Goal: Transaction & Acquisition: Purchase product/service

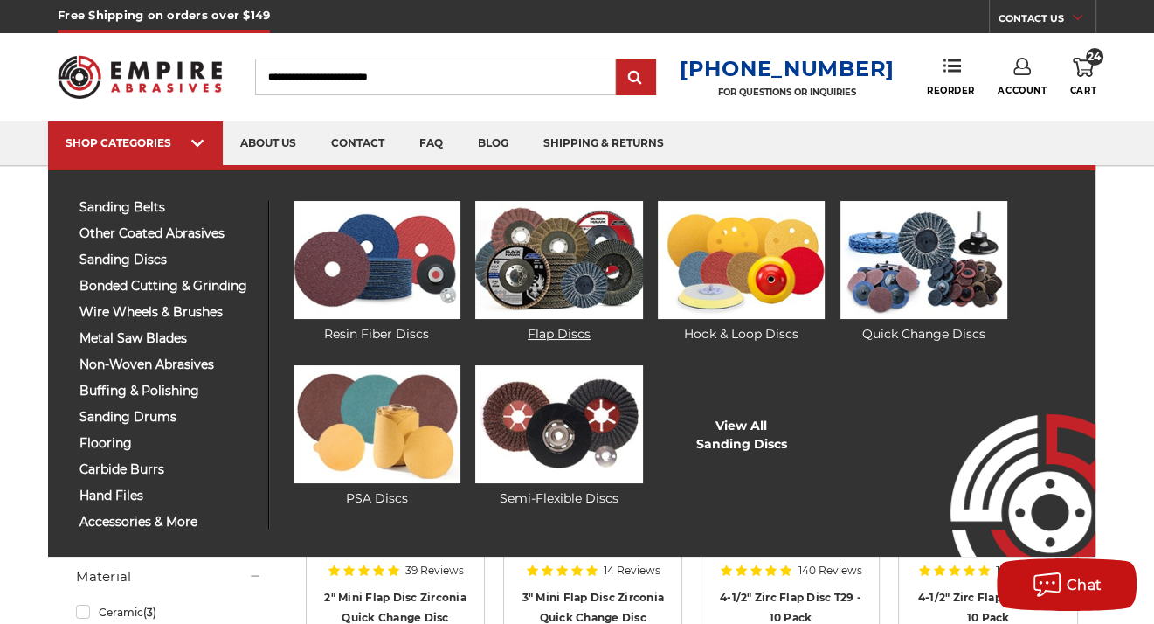
click at [575, 325] on link "Flap Discs" at bounding box center [558, 272] width 167 height 142
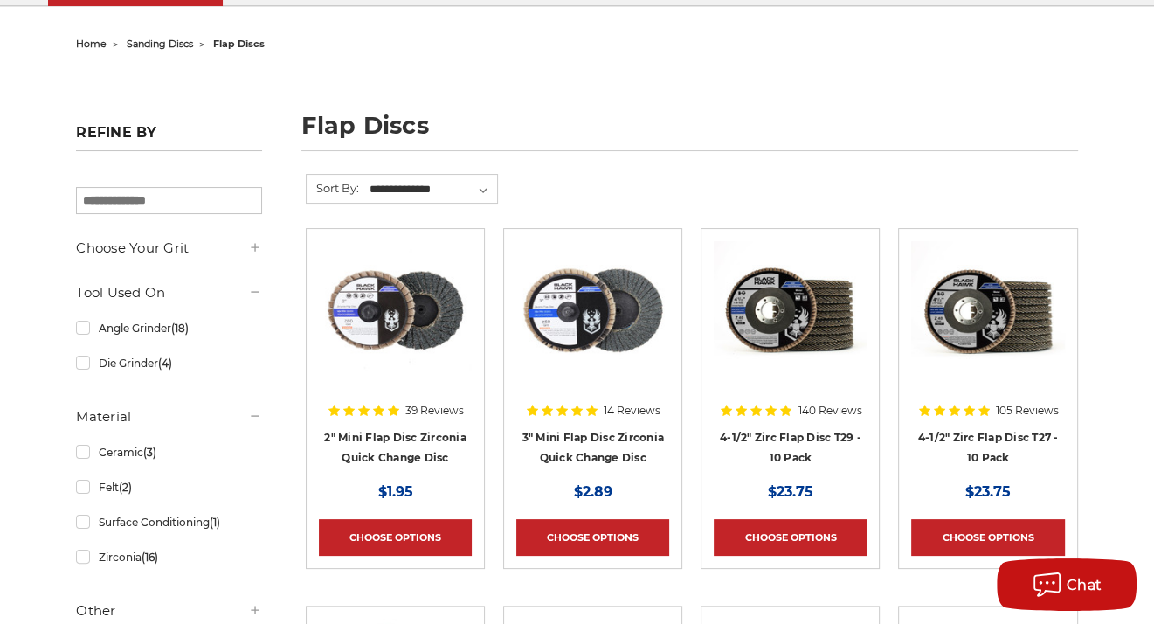
scroll to position [175, 0]
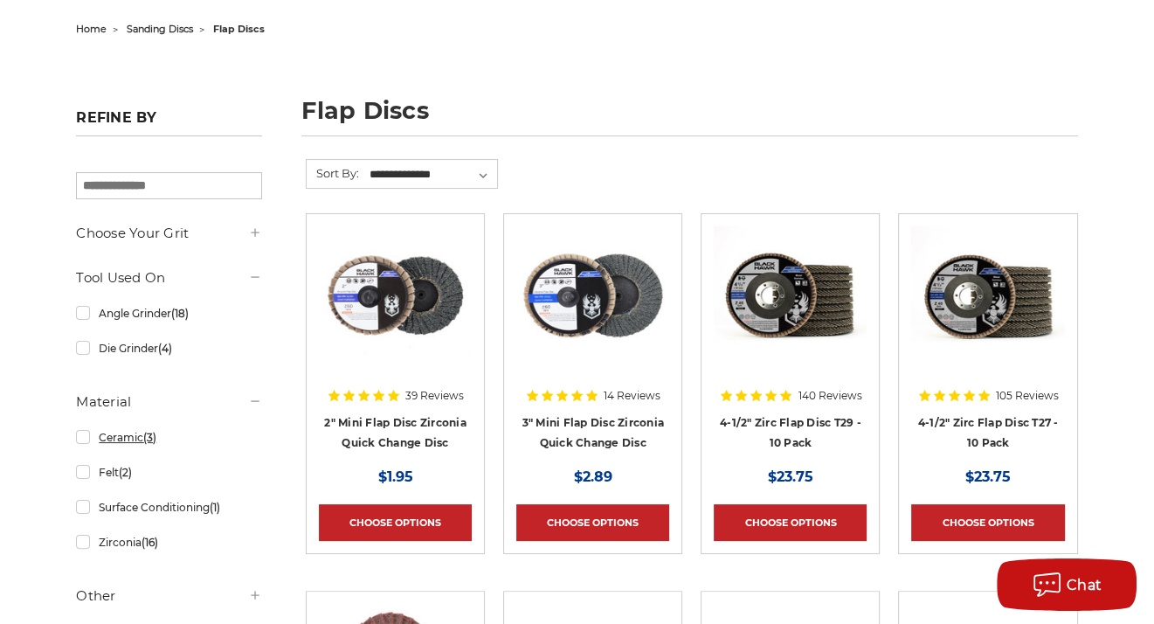
click at [129, 439] on link "Ceramic (3)" at bounding box center [168, 437] width 185 height 31
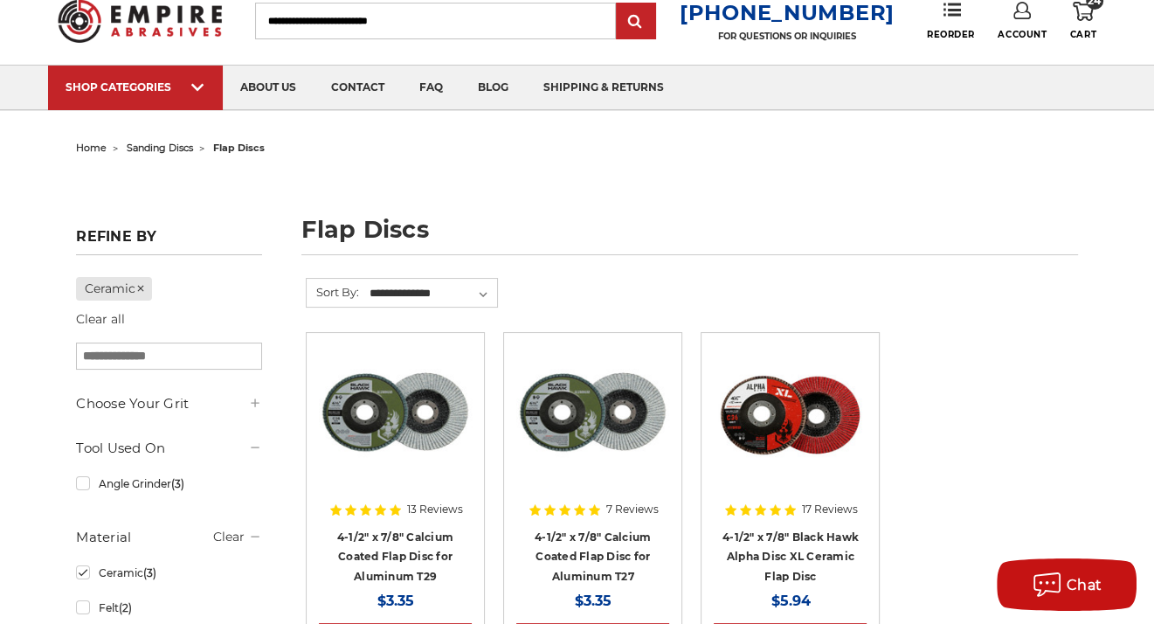
scroll to position [87, 0]
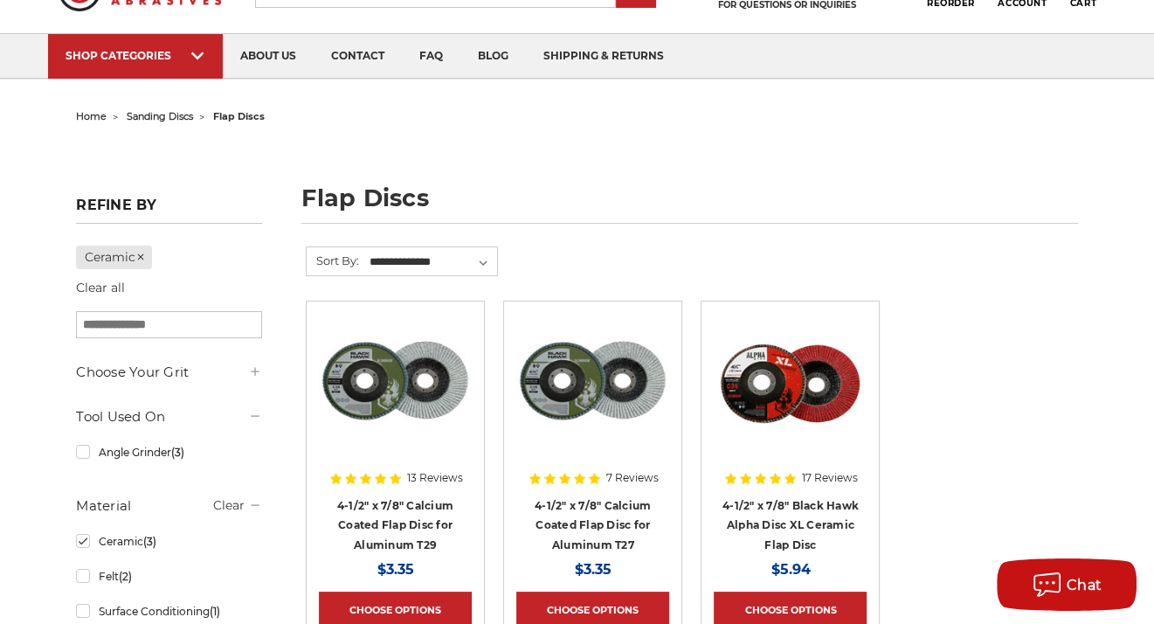
click at [424, 487] on div at bounding box center [395, 414] width 153 height 201
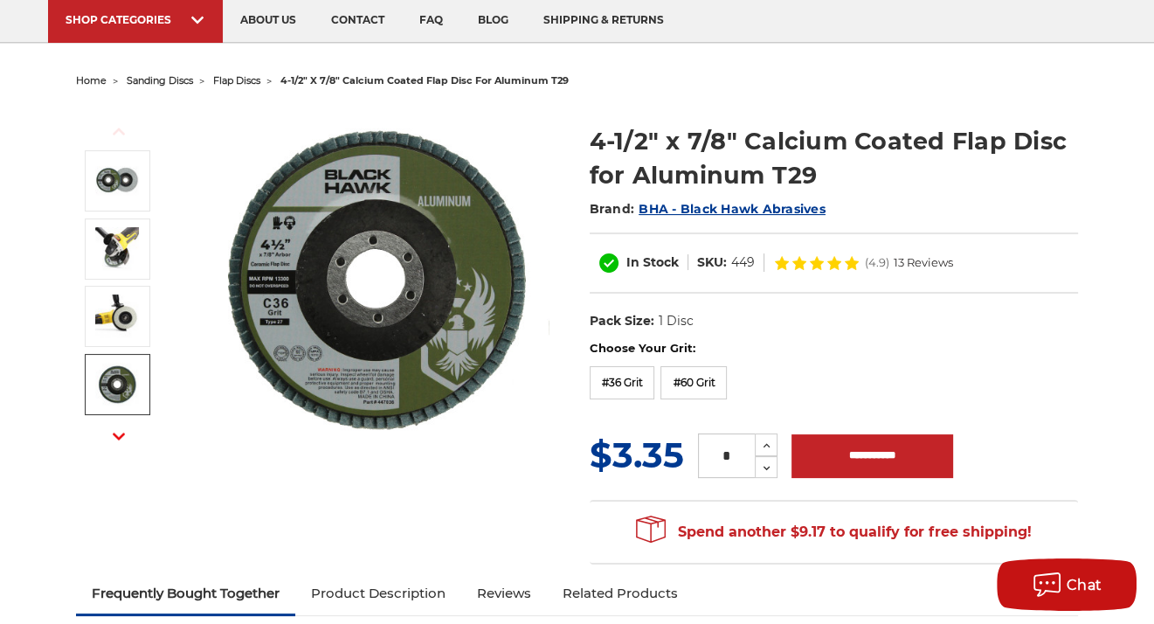
scroll to position [175, 0]
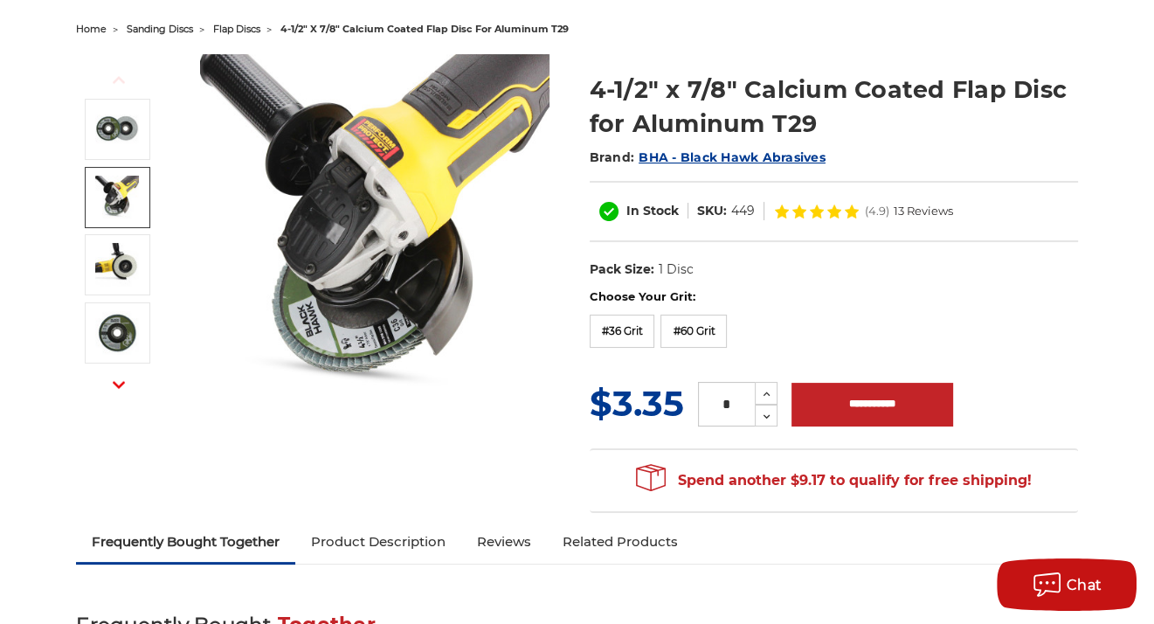
click at [136, 194] on img at bounding box center [117, 198] width 44 height 44
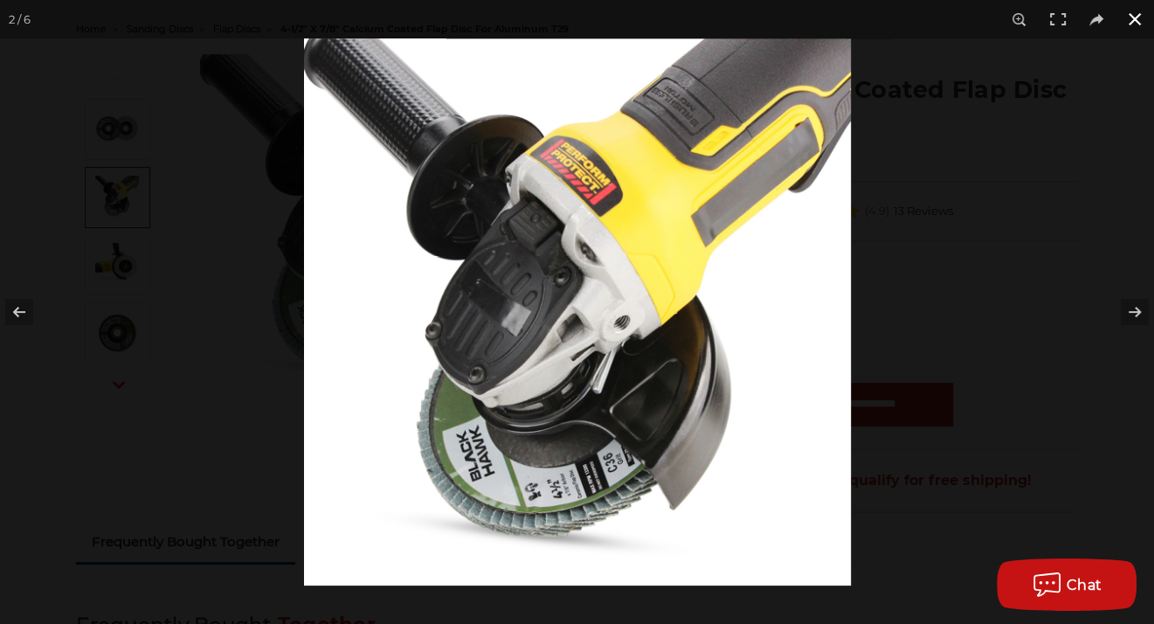
click at [1145, 16] on button at bounding box center [1135, 19] width 38 height 38
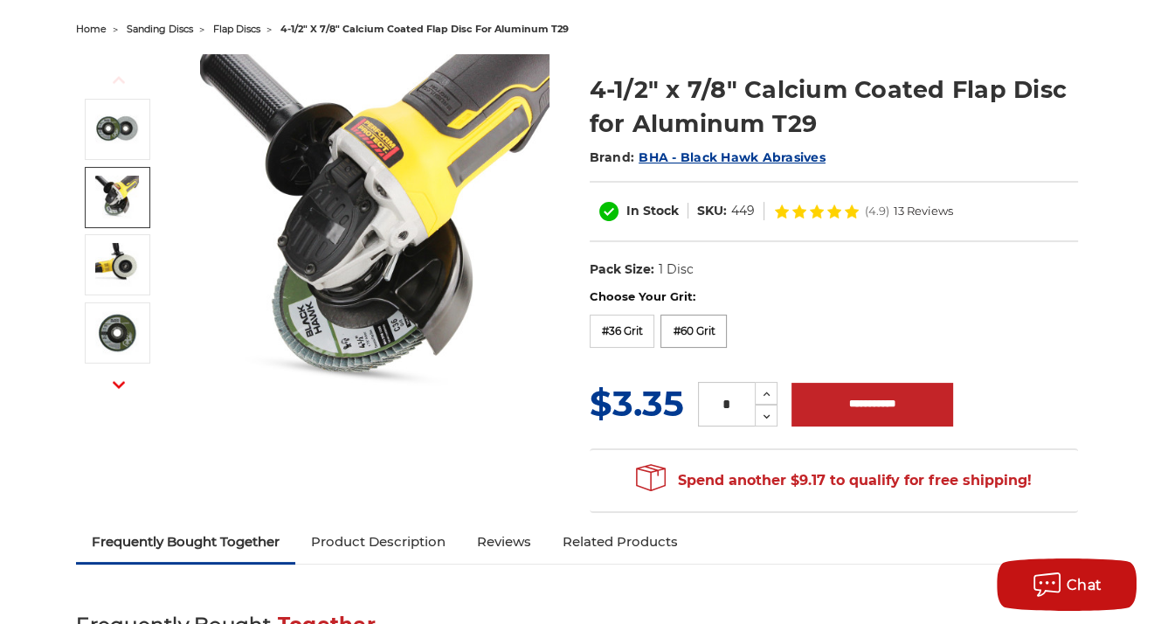
click at [678, 332] on label "#60 Grit" at bounding box center [693, 331] width 66 height 33
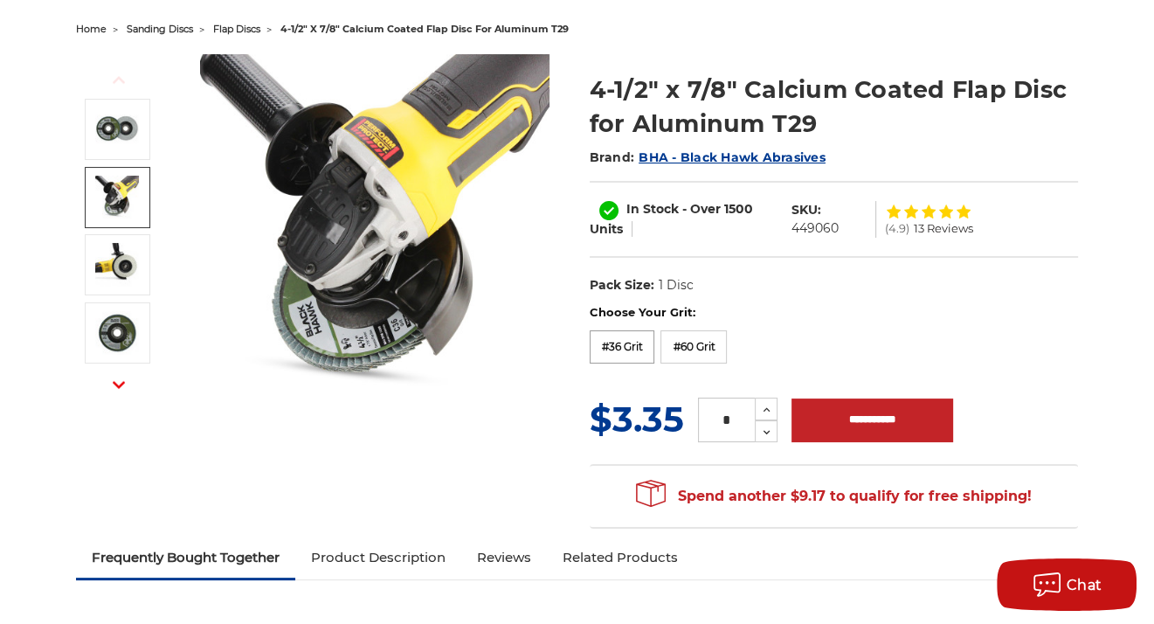
click at [621, 331] on label "#36 Grit" at bounding box center [623, 346] width 66 height 33
click at [764, 405] on icon at bounding box center [766, 410] width 13 height 16
click at [764, 404] on icon at bounding box center [766, 410] width 13 height 16
click at [763, 403] on icon at bounding box center [766, 410] width 13 height 16
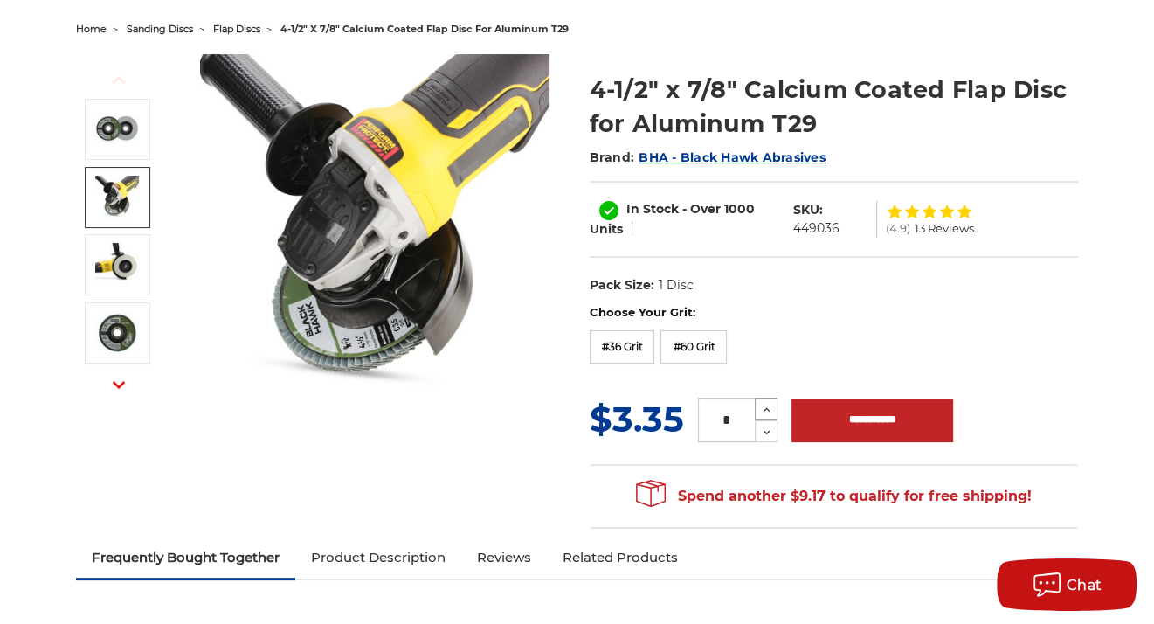
click at [763, 403] on icon at bounding box center [766, 410] width 13 height 16
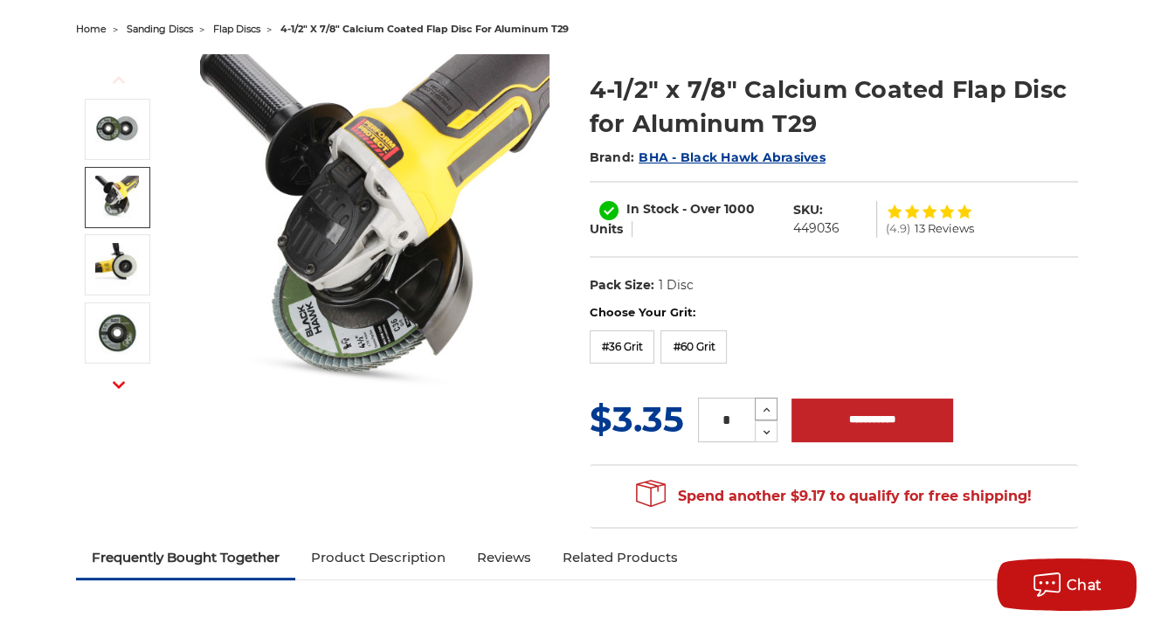
type input "**"
click at [807, 334] on div "Choose Your Grit: #36 Grit #40 Grit #60 Grit #80 Grit #120 Grit" at bounding box center [834, 337] width 488 height 66
click at [852, 413] on input "**********" at bounding box center [873, 420] width 162 height 44
type input "**********"
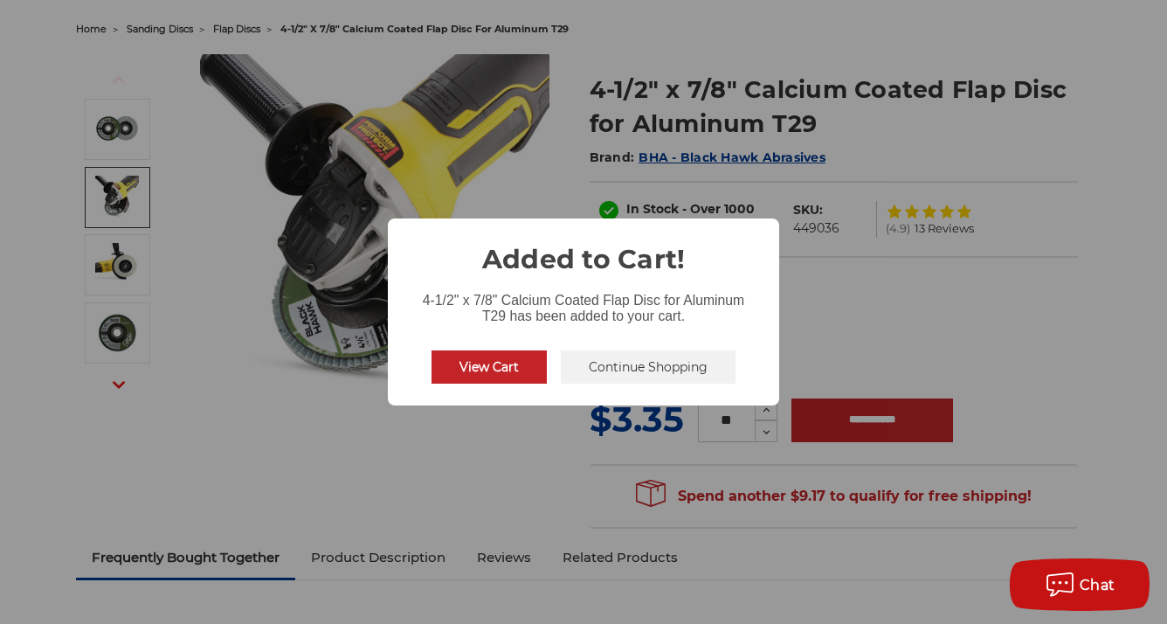
click at [633, 374] on button "Continue Shopping" at bounding box center [648, 366] width 175 height 33
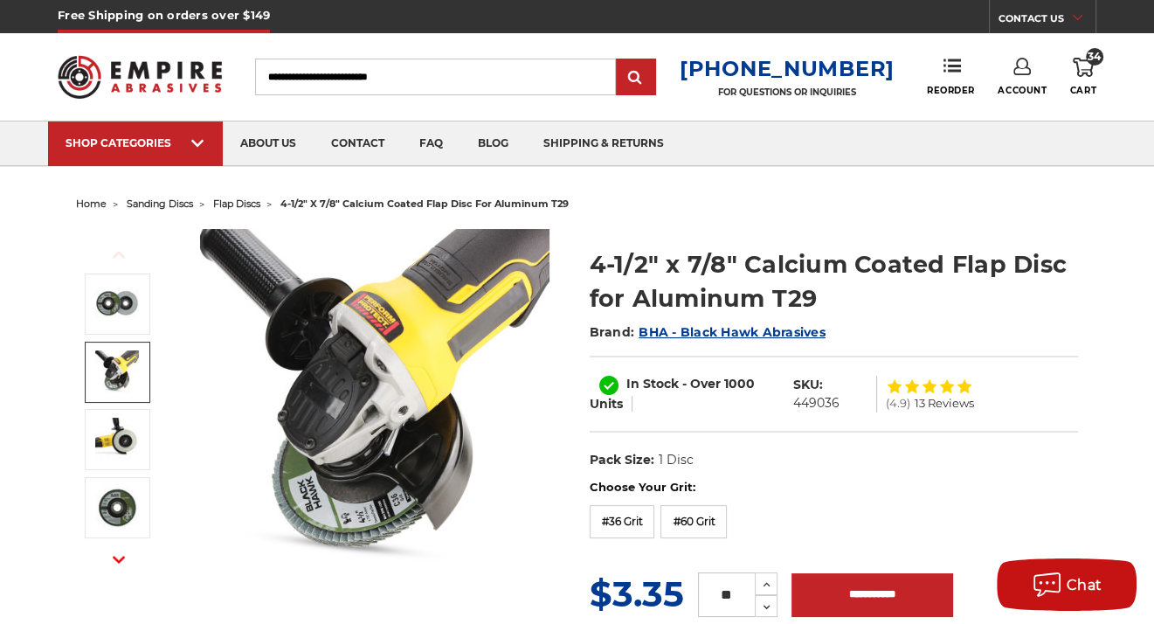
click at [1083, 66] on icon at bounding box center [1083, 67] width 21 height 19
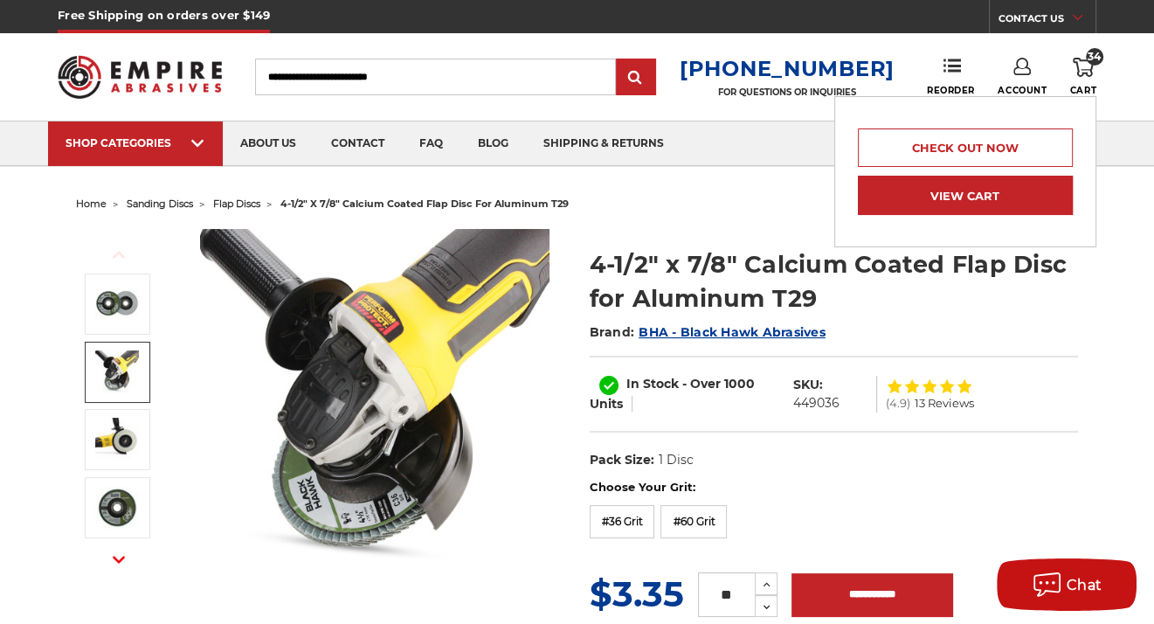
click at [992, 201] on link "View Cart" at bounding box center [965, 195] width 215 height 39
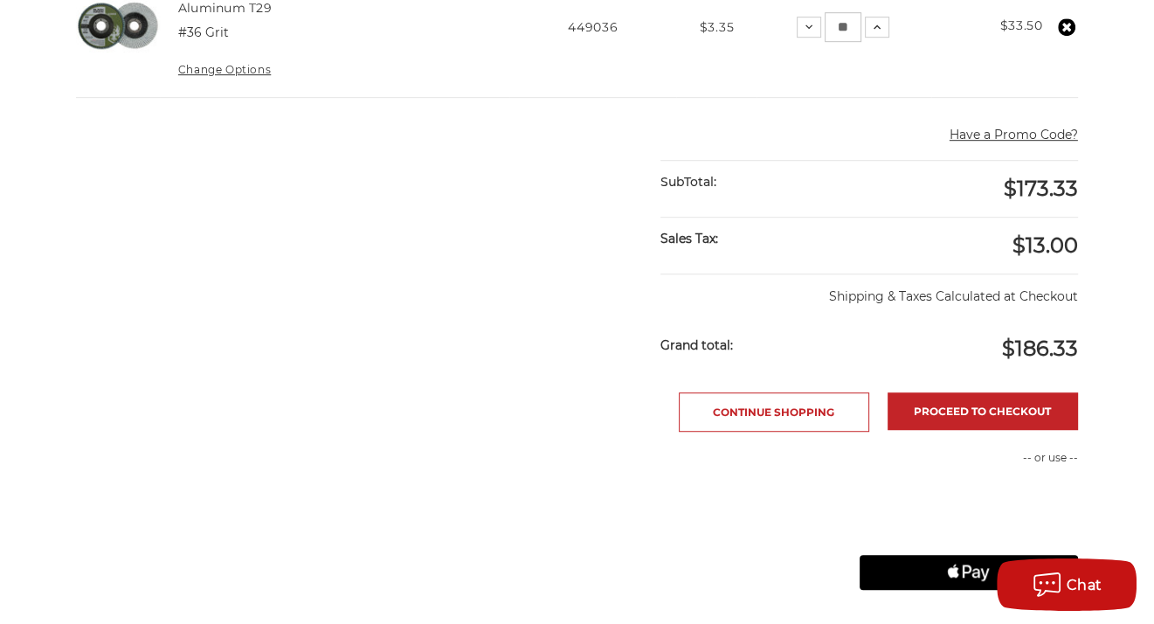
scroll to position [961, 0]
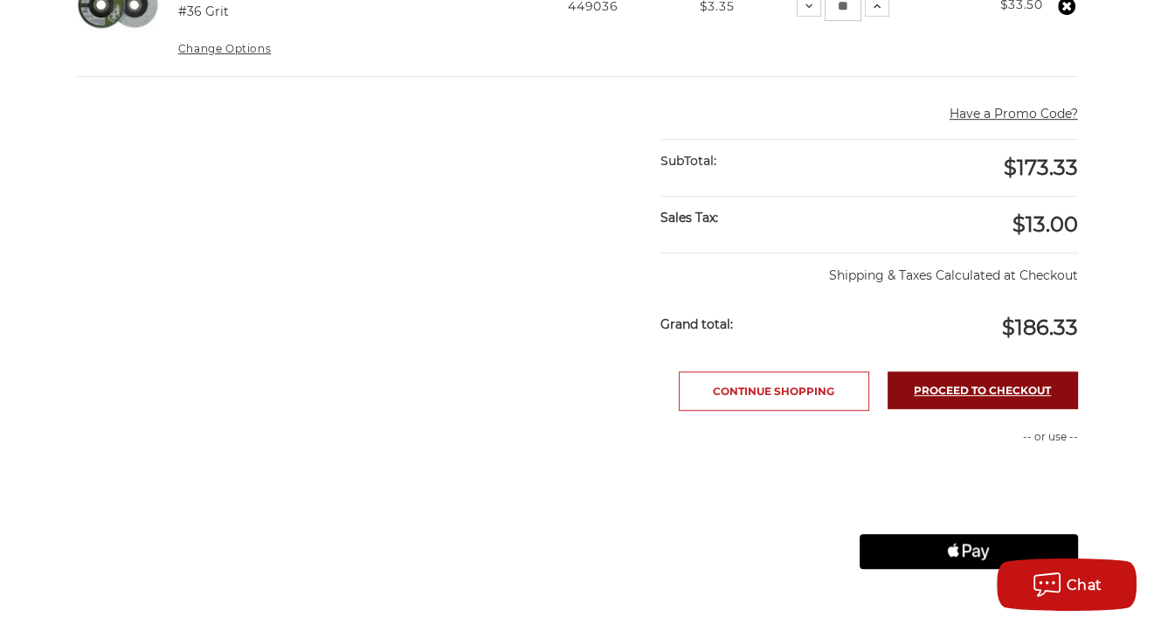
click at [938, 385] on link "Proceed to checkout" at bounding box center [983, 390] width 190 height 38
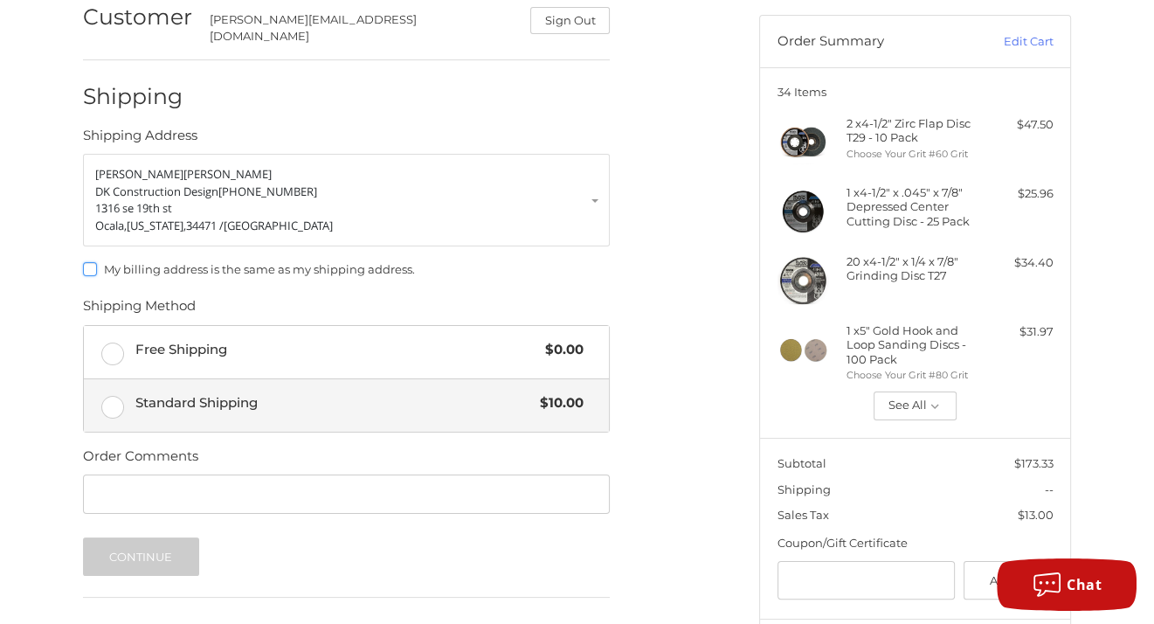
scroll to position [167, 0]
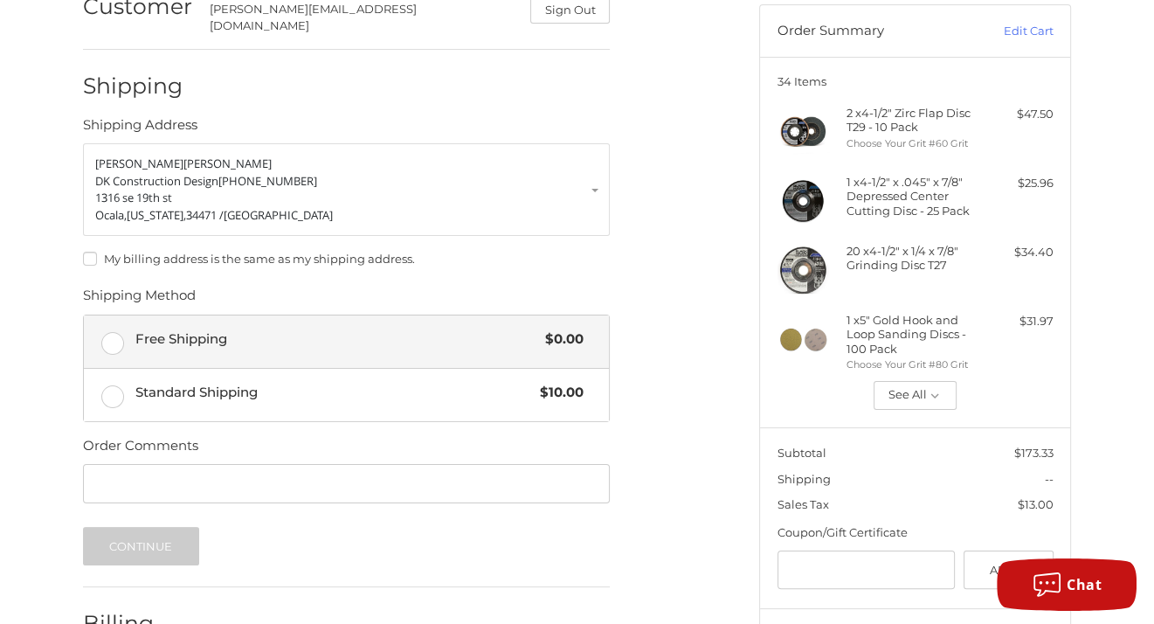
click at [301, 332] on span "Free Shipping" at bounding box center [336, 339] width 402 height 20
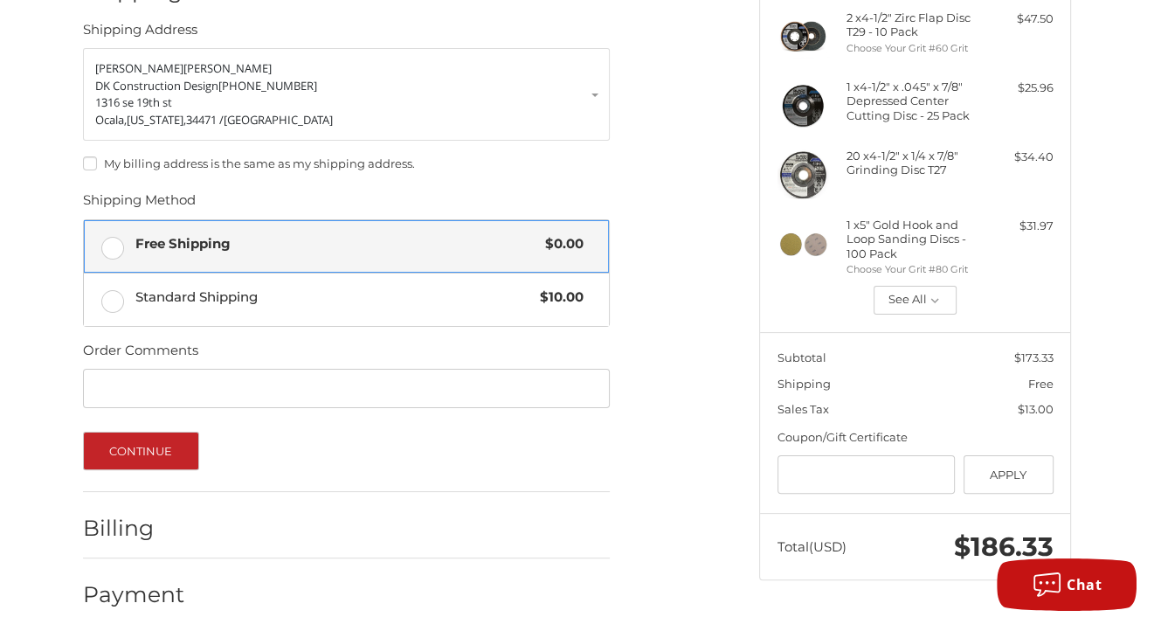
scroll to position [266, 0]
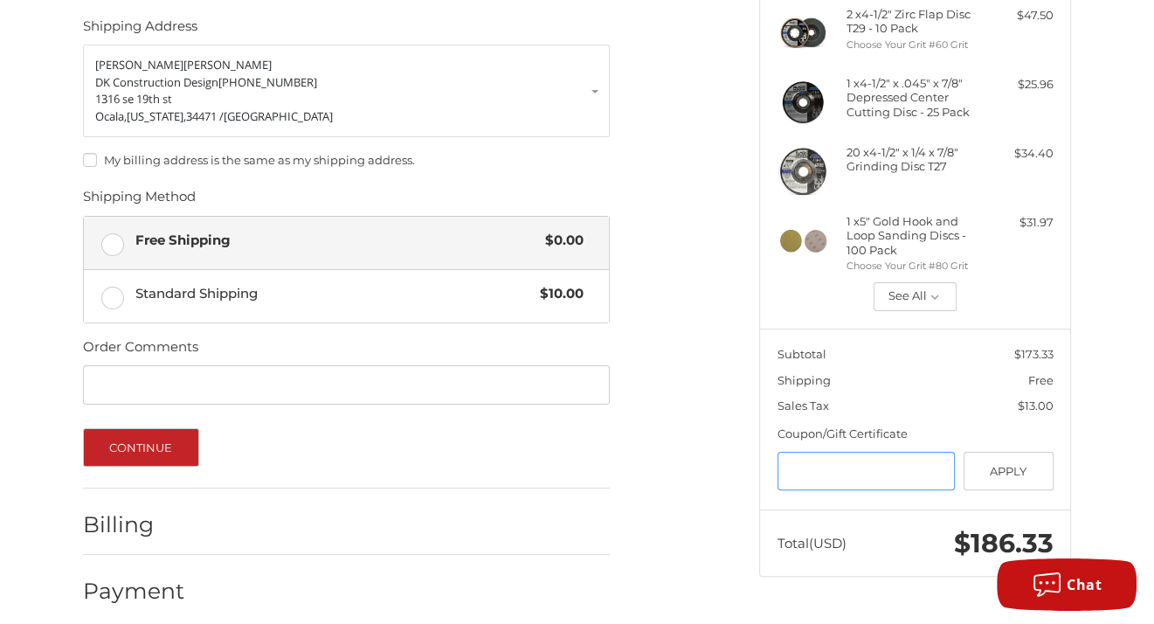
click at [853, 458] on input "Gift Certificate or Coupon Code" at bounding box center [867, 471] width 178 height 39
type input "*********"
click at [1013, 474] on button "Apply" at bounding box center [1009, 471] width 90 height 39
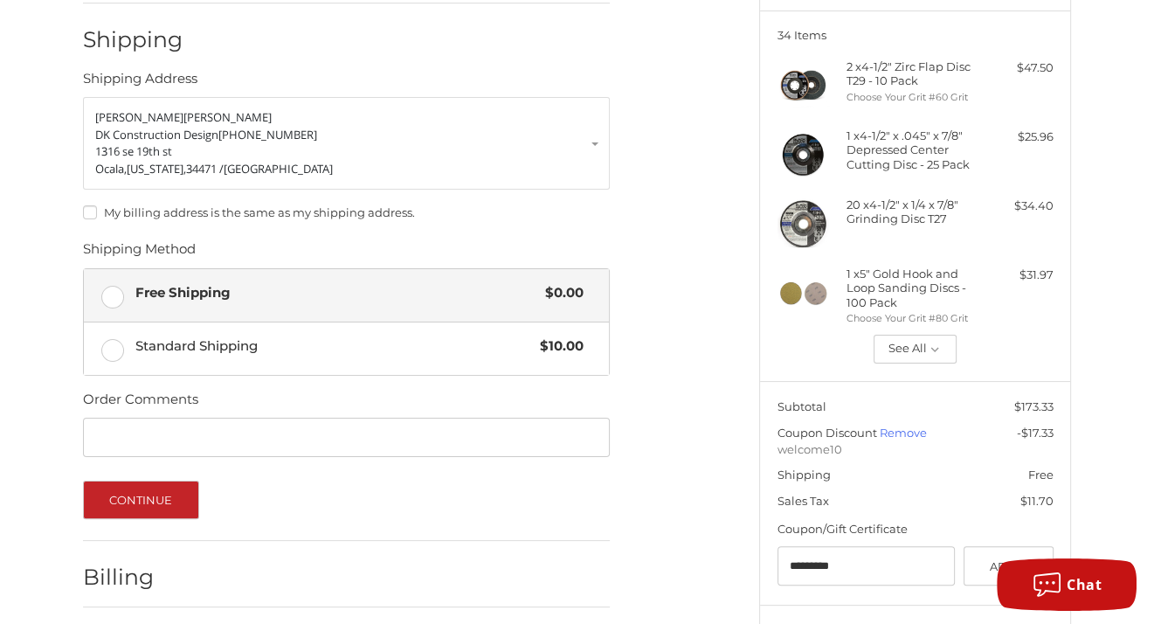
scroll to position [294, 0]
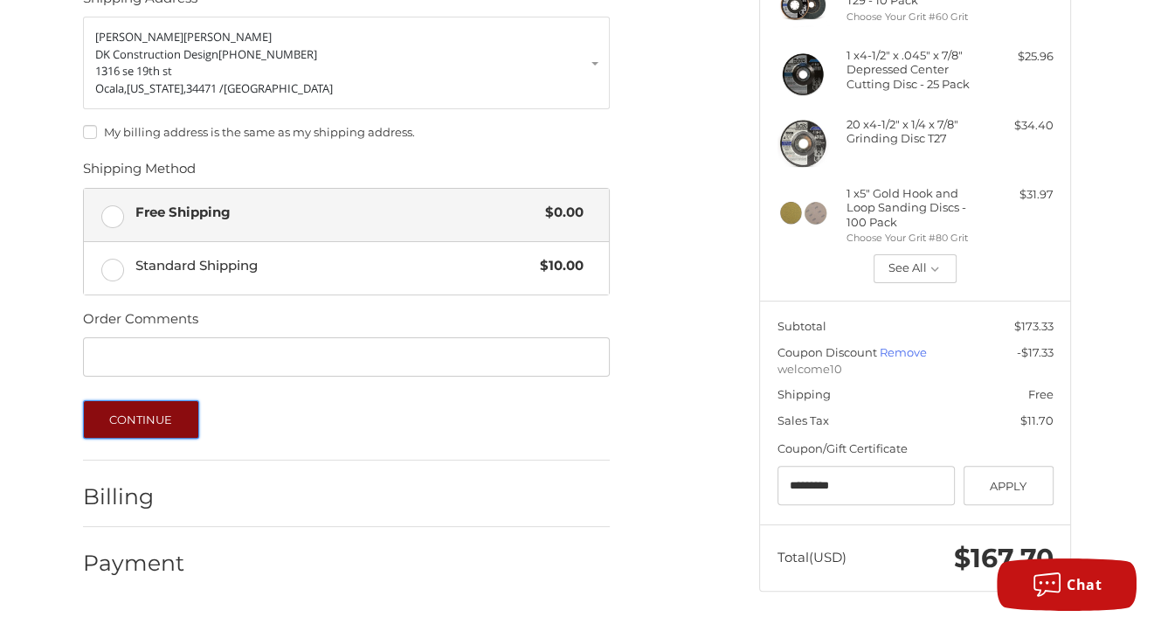
click at [149, 411] on button "Continue" at bounding box center [141, 419] width 116 height 38
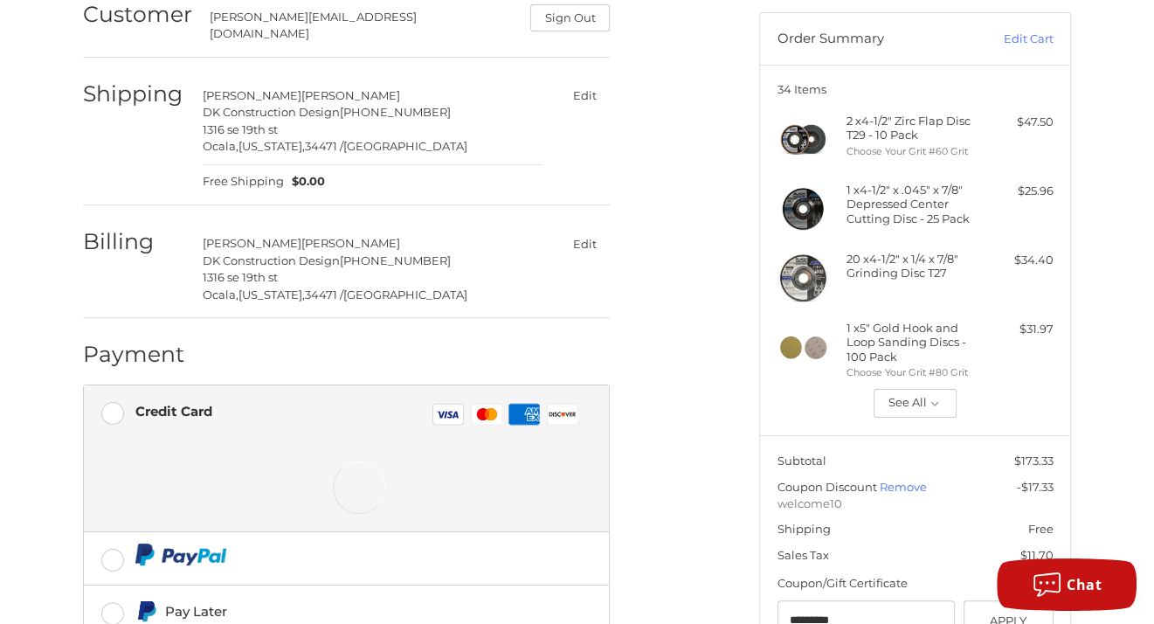
scroll to position [119, 0]
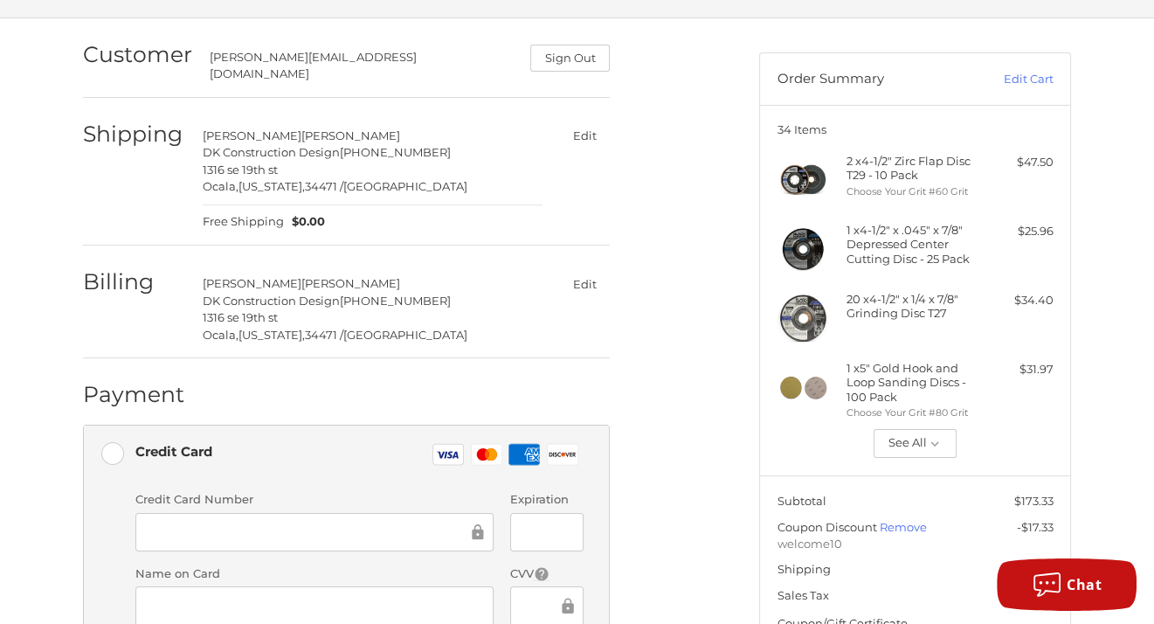
click at [577, 274] on button "Edit" at bounding box center [584, 283] width 51 height 25
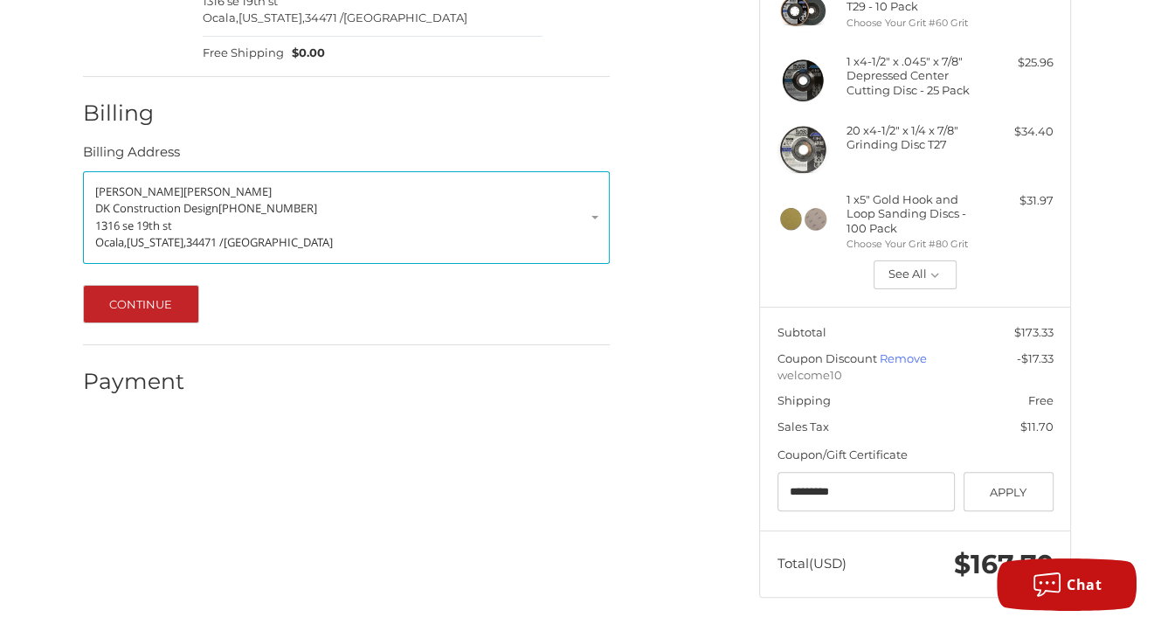
scroll to position [294, 0]
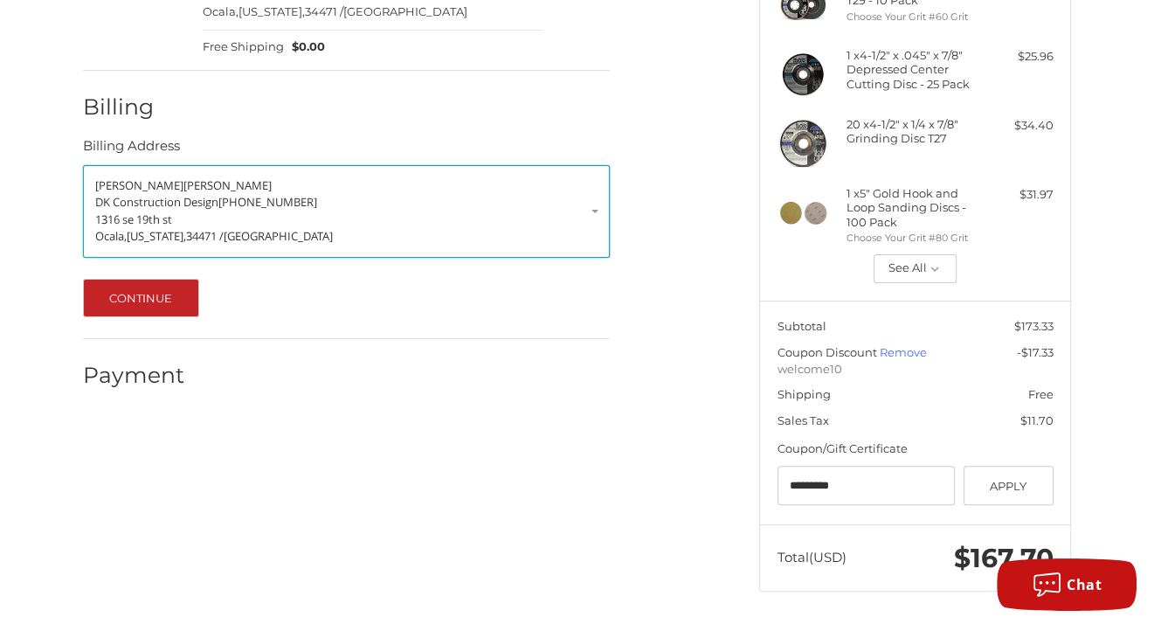
click at [193, 177] on p "David Kmieciak" at bounding box center [346, 185] width 502 height 17
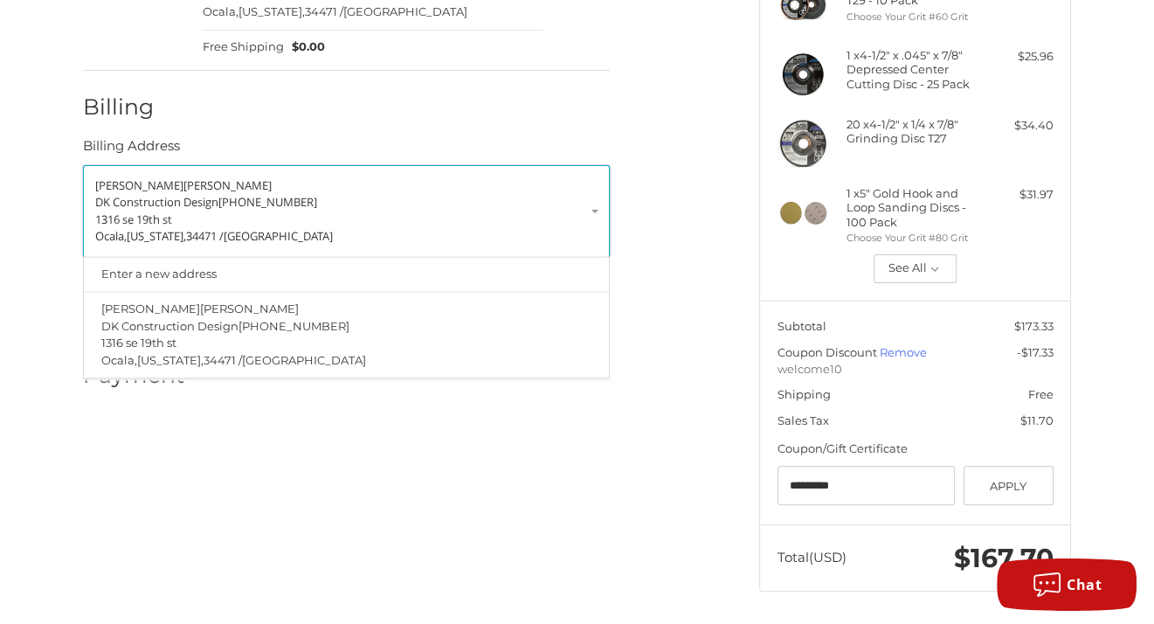
click at [183, 177] on span "Kmieciak" at bounding box center [227, 185] width 88 height 16
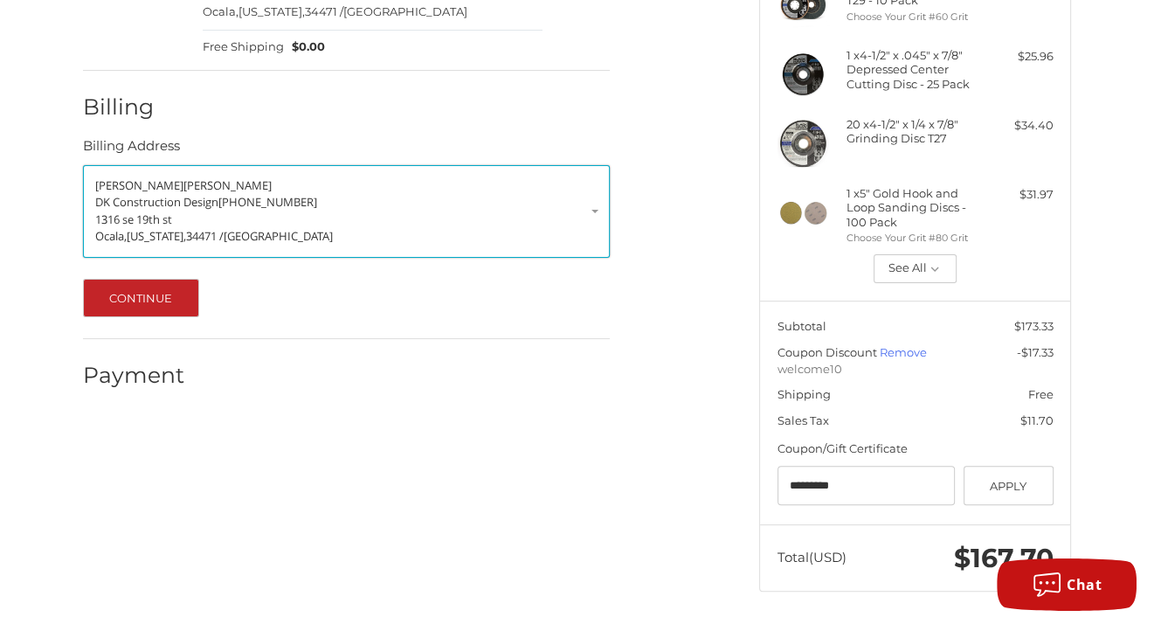
click at [183, 177] on span "Kmieciak" at bounding box center [227, 185] width 88 height 16
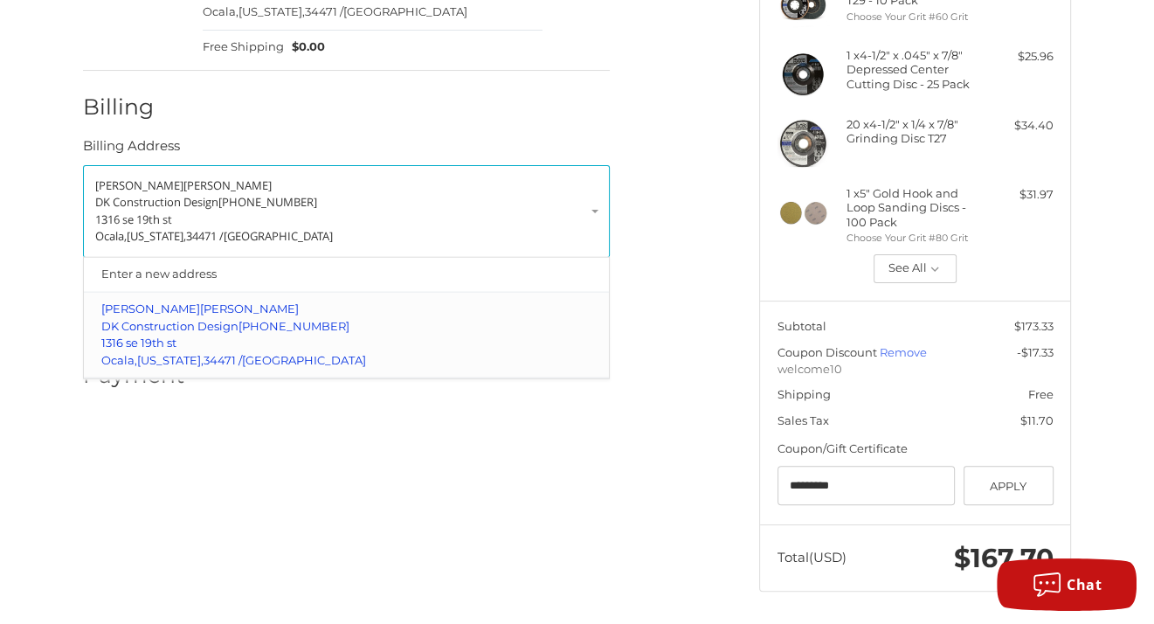
click at [214, 302] on p "David Kmieciak" at bounding box center [346, 309] width 491 height 17
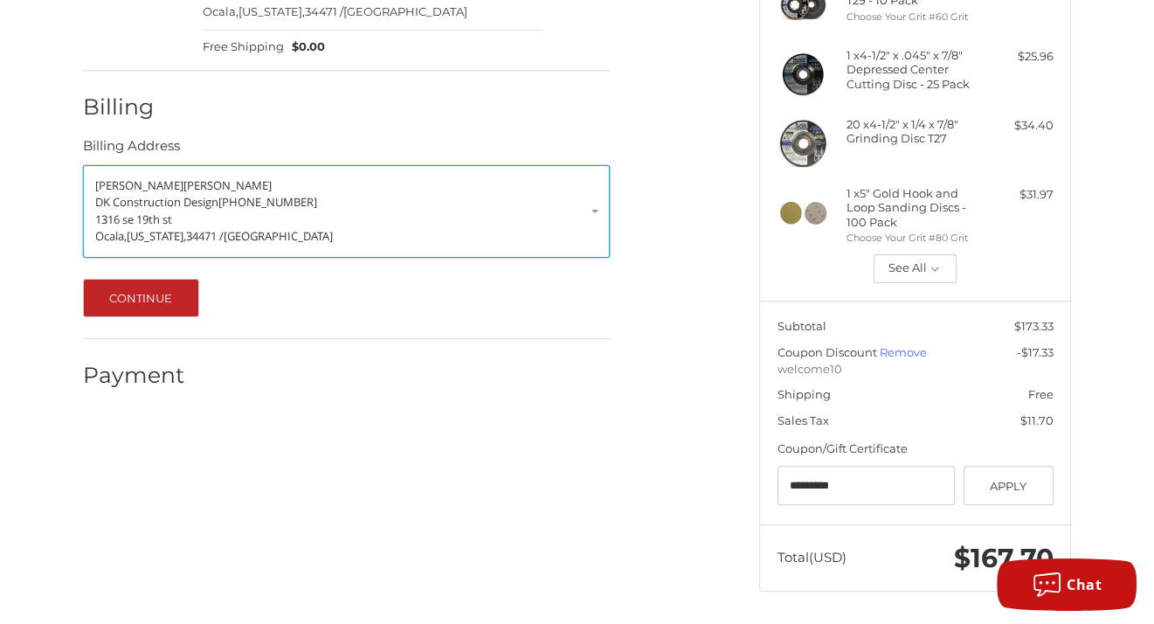
click at [245, 197] on p "DK Construction Design 352-789-0958" at bounding box center [346, 202] width 502 height 17
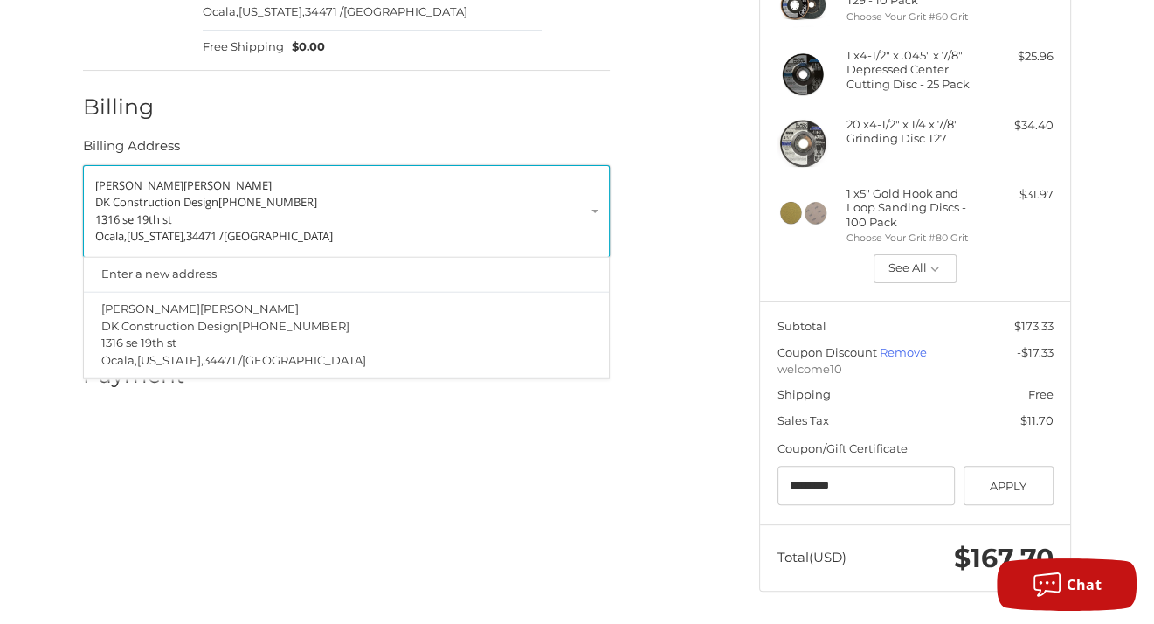
drag, startPoint x: 248, startPoint y: 205, endPoint x: 182, endPoint y: 180, distance: 71.1
click at [182, 180] on p "David Kmieciak" at bounding box center [346, 185] width 502 height 17
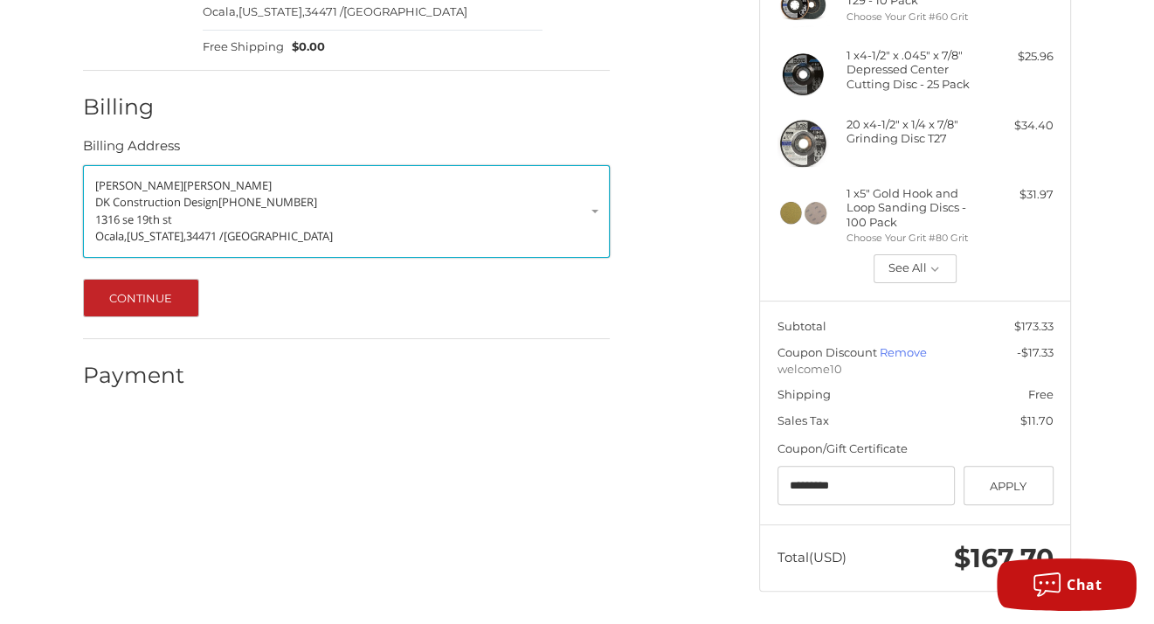
click at [183, 177] on span "Kmieciak" at bounding box center [227, 185] width 88 height 16
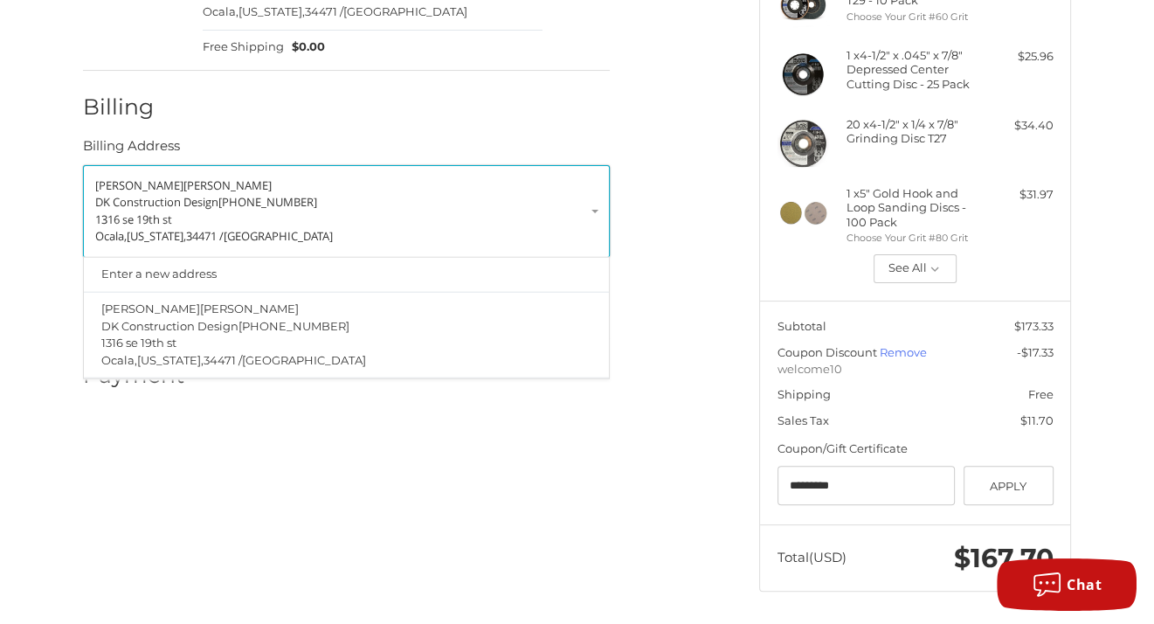
click at [183, 177] on span "Kmieciak" at bounding box center [227, 185] width 88 height 16
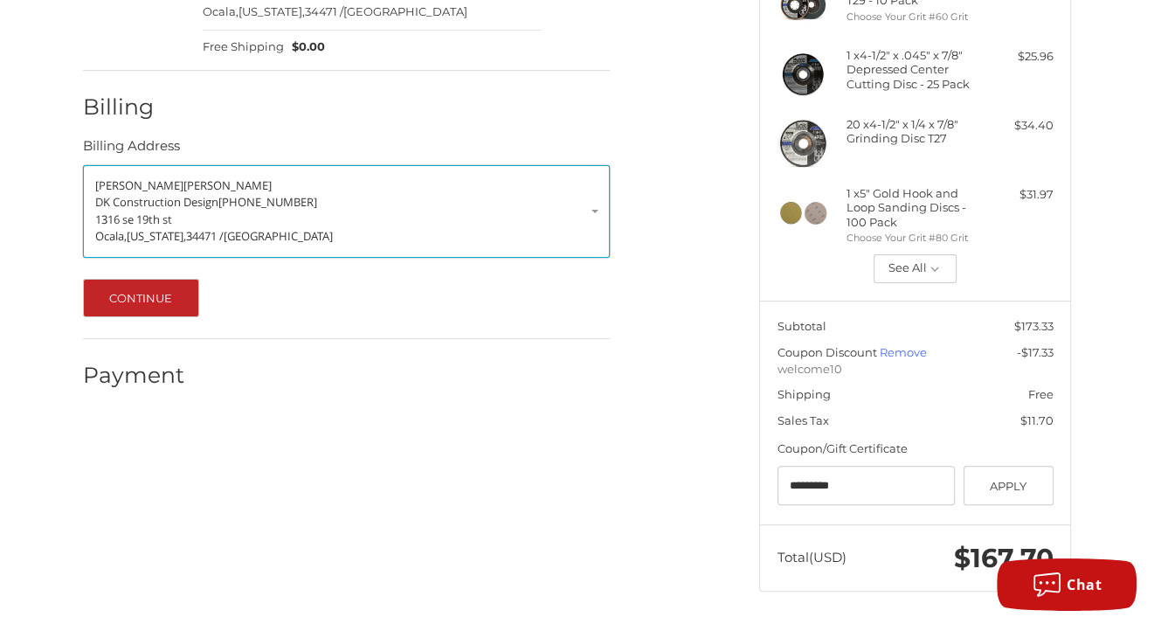
click at [183, 177] on span "Kmieciak" at bounding box center [227, 185] width 88 height 16
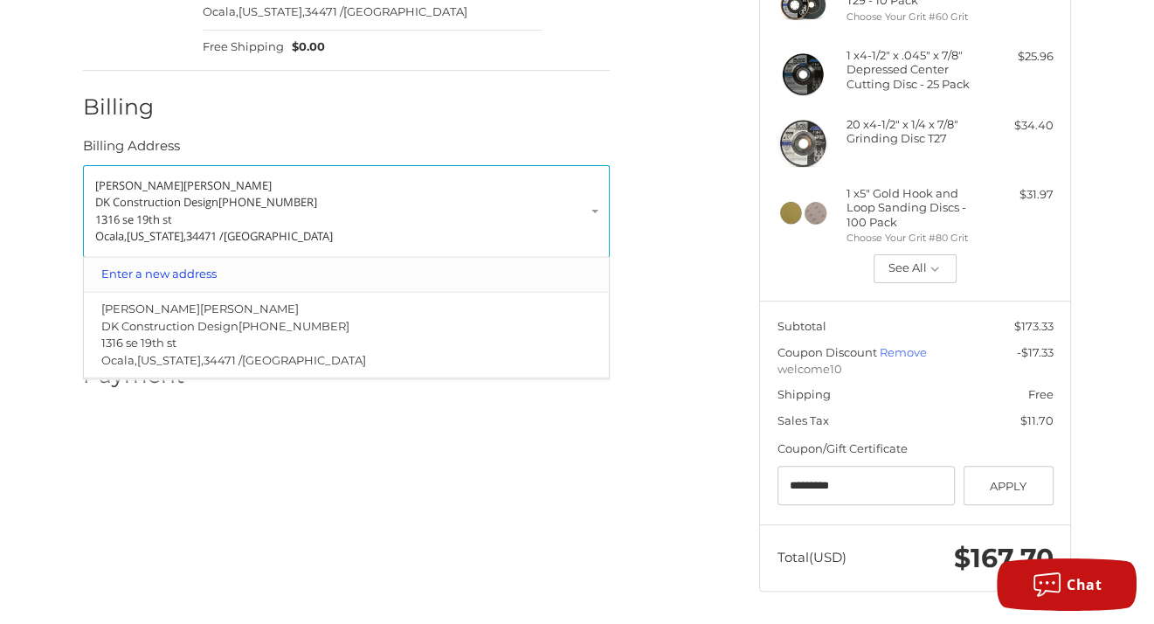
click at [239, 263] on link "Enter a new address" at bounding box center [347, 274] width 508 height 34
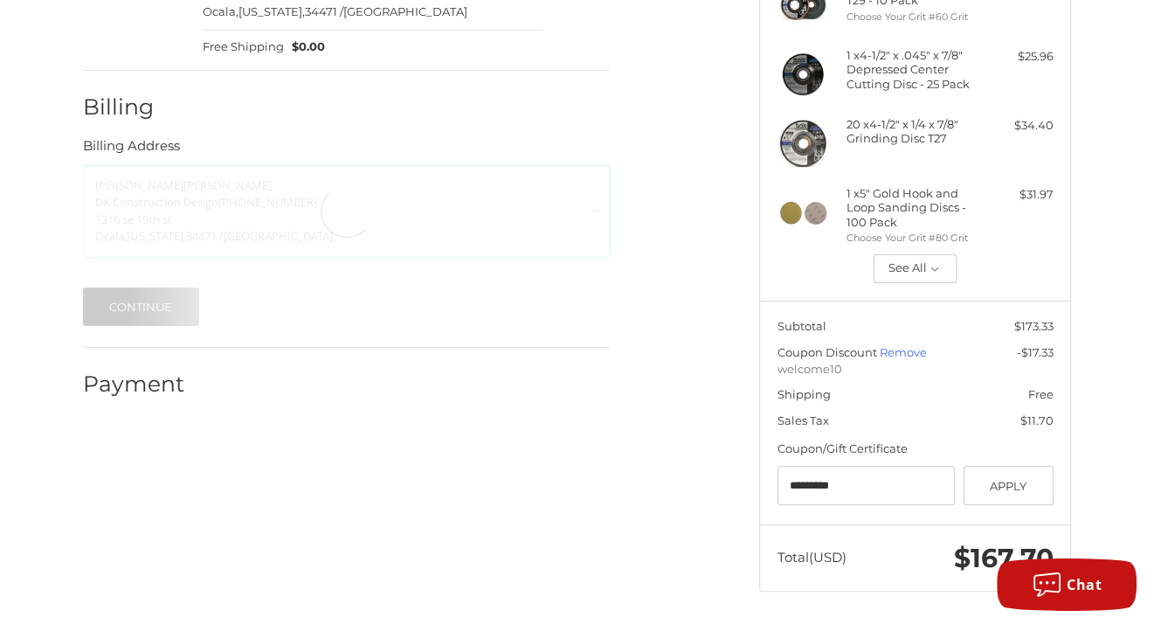
select select "**"
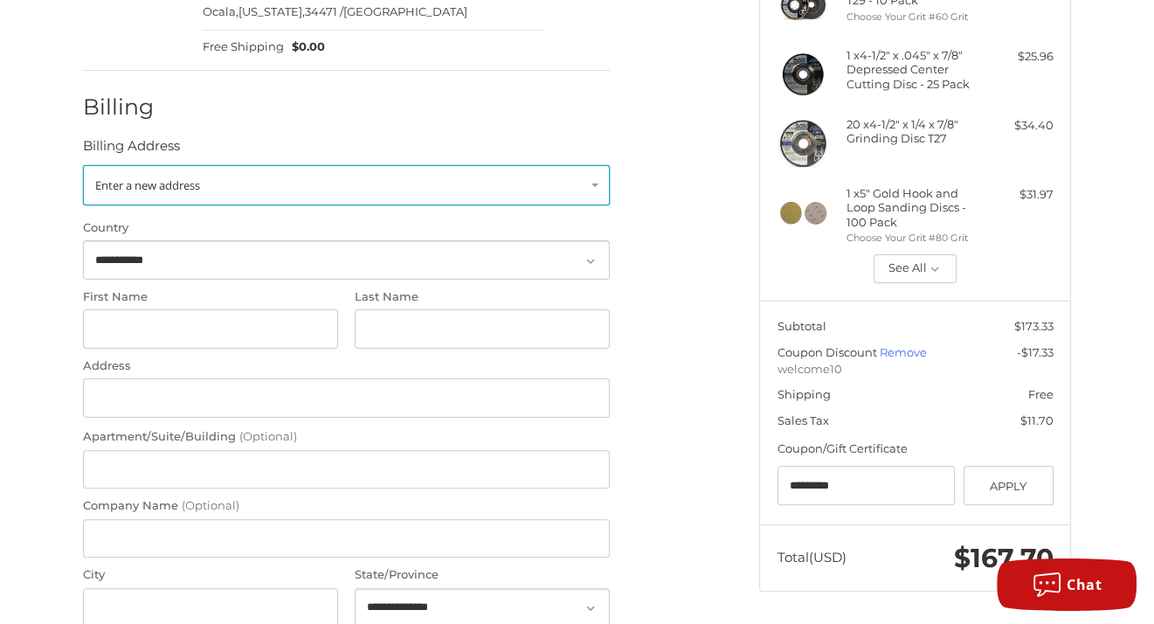
click at [198, 177] on span "Enter a new address" at bounding box center [147, 185] width 105 height 16
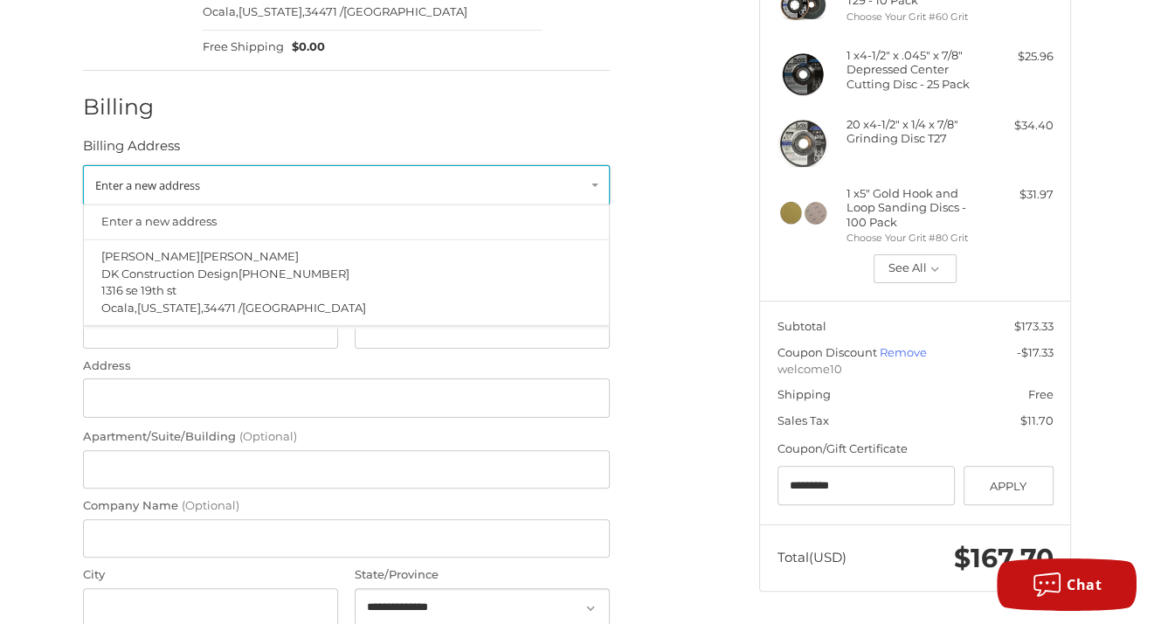
click at [228, 165] on link "Enter a new address" at bounding box center [346, 185] width 527 height 40
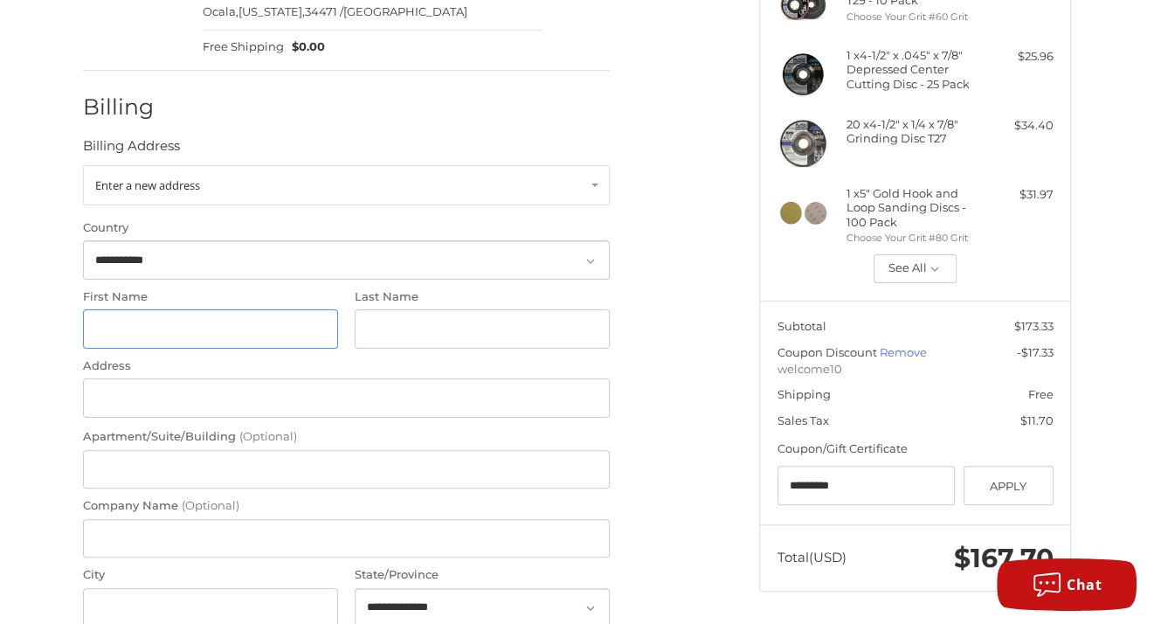
click at [180, 316] on input "First Name" at bounding box center [210, 328] width 255 height 39
type input "******"
type input "********"
type input "**********"
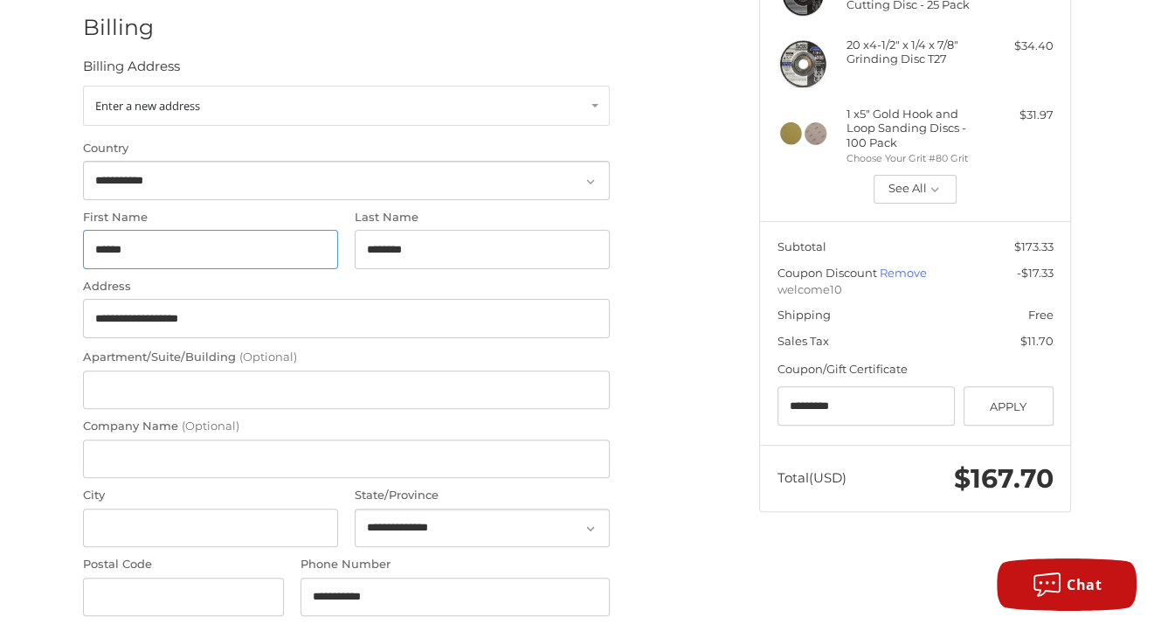
scroll to position [381, 0]
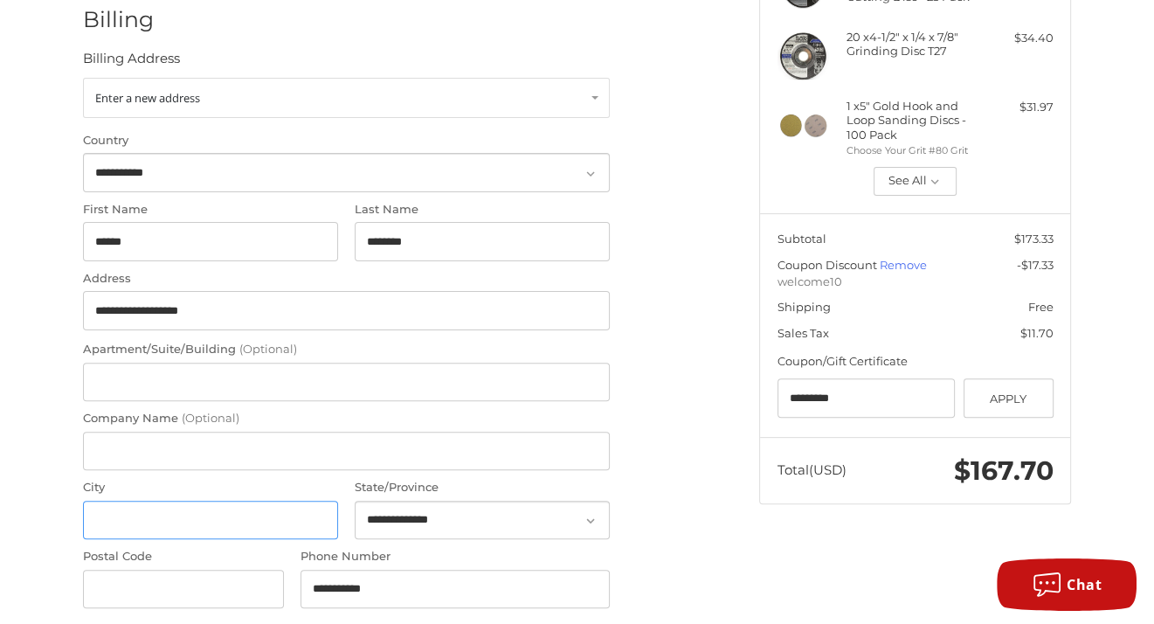
click at [204, 506] on input "City" at bounding box center [210, 520] width 255 height 39
type input "*****"
type input "**********"
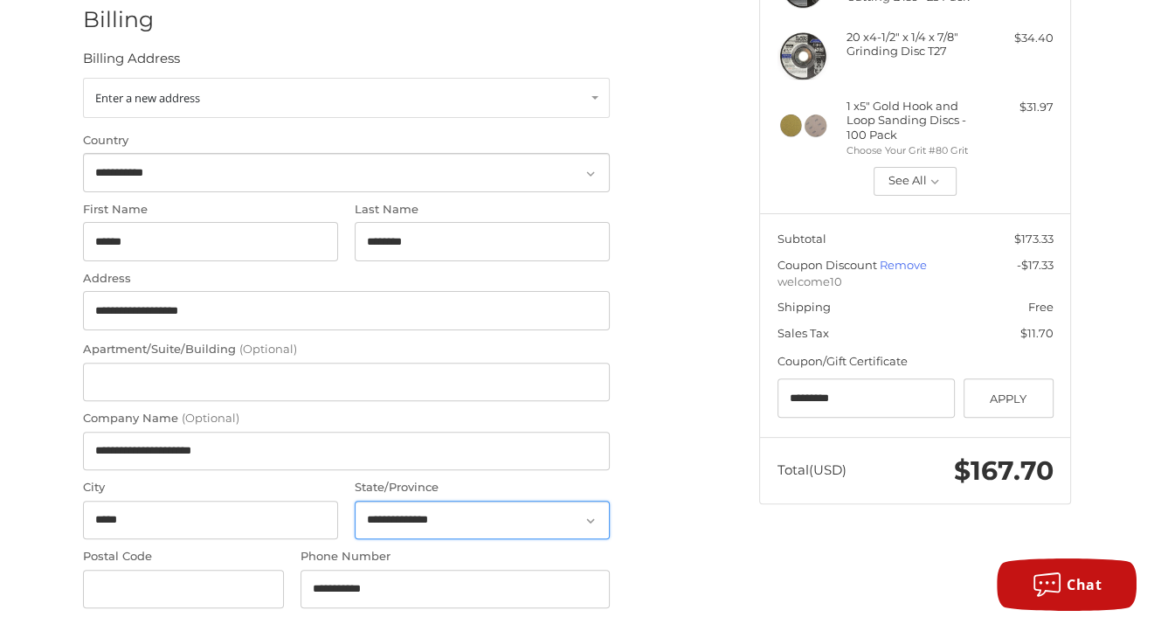
select select "**"
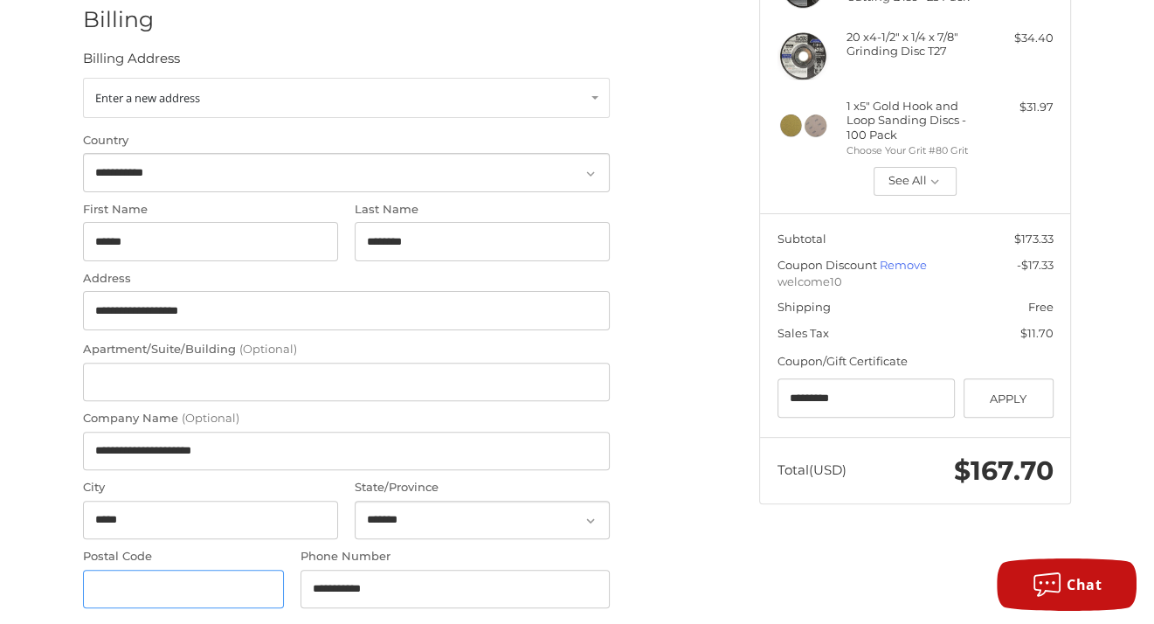
type input "*****"
click at [676, 439] on ol "**********" at bounding box center [380, 277] width 595 height 1043
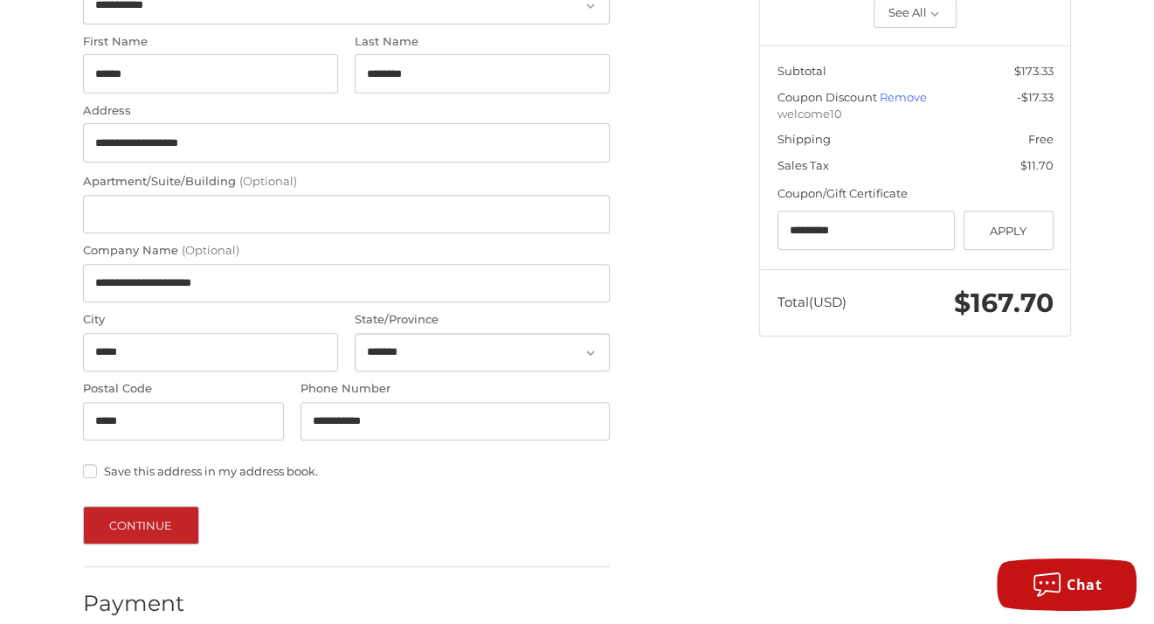
scroll to position [556, 0]
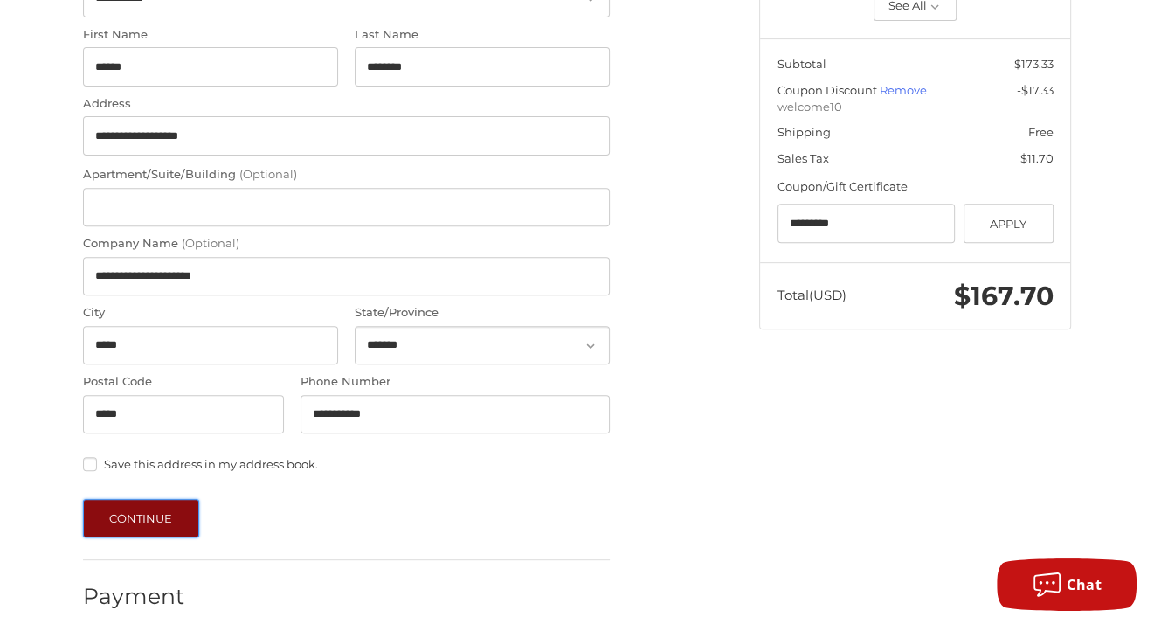
click at [127, 499] on button "Continue" at bounding box center [141, 518] width 116 height 38
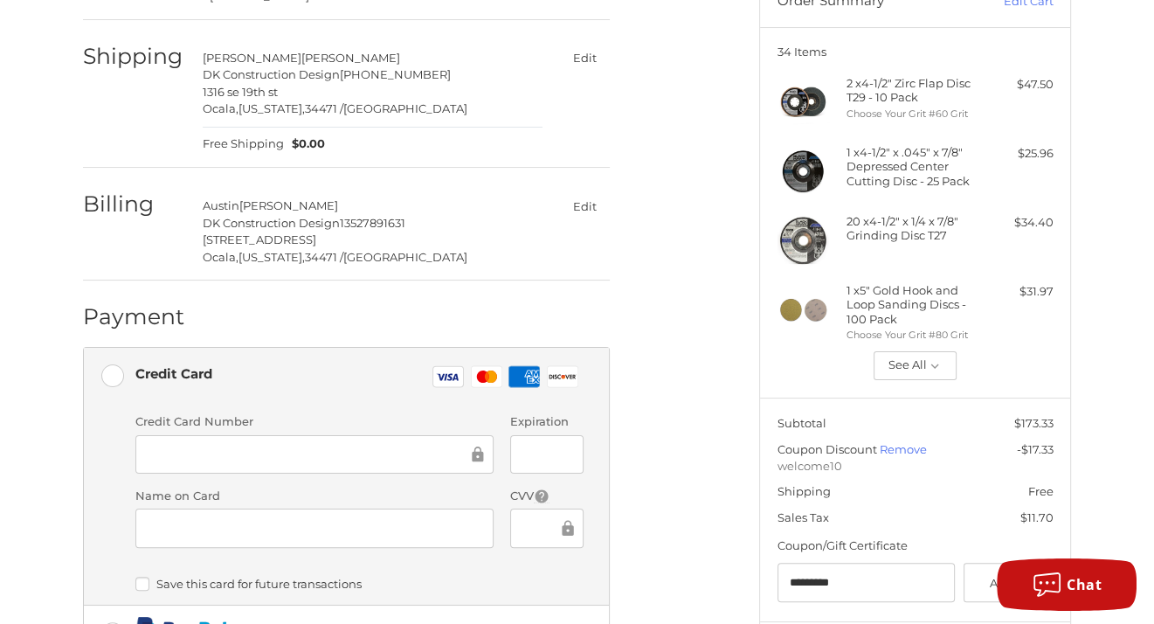
scroll to position [206, 0]
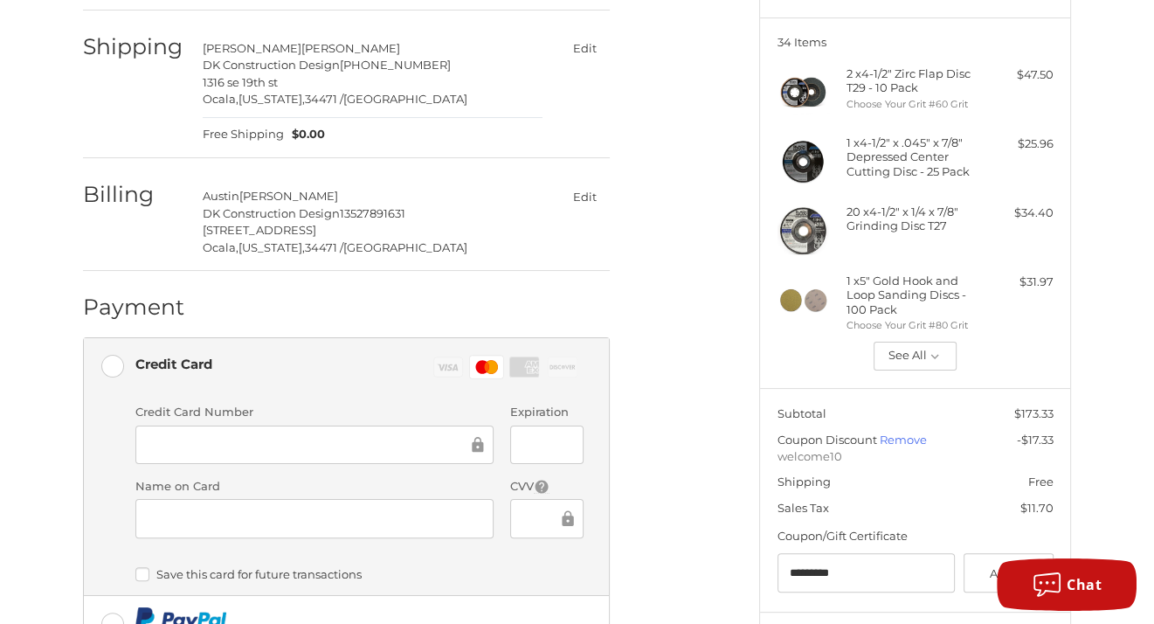
click at [259, 499] on div at bounding box center [314, 518] width 358 height 39
click at [510, 540] on div "Credit card Credit Card Number Expiration Name on Card CVV Payment Storage Opti…" at bounding box center [359, 496] width 448 height 198
drag, startPoint x: 439, startPoint y: 278, endPoint x: 442, endPoint y: 293, distance: 15.3
click at [439, 278] on div "Payment" at bounding box center [346, 307] width 527 height 59
click at [690, 384] on div "Customer J.ALLEN.DKC@GMAIL.COM Sign Out Shipping David Kmieciak DK Construction…" at bounding box center [408, 402] width 676 height 943
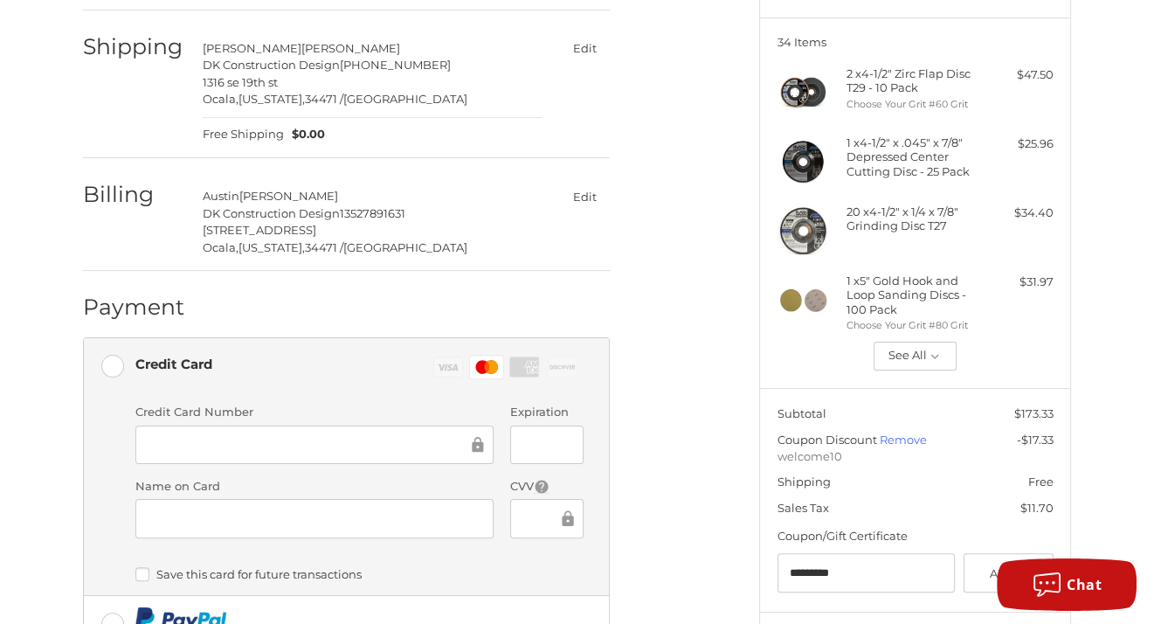
click at [705, 439] on div "Customer J.ALLEN.DKC@GMAIL.COM Sign Out Shipping David Kmieciak DK Construction…" at bounding box center [408, 402] width 676 height 943
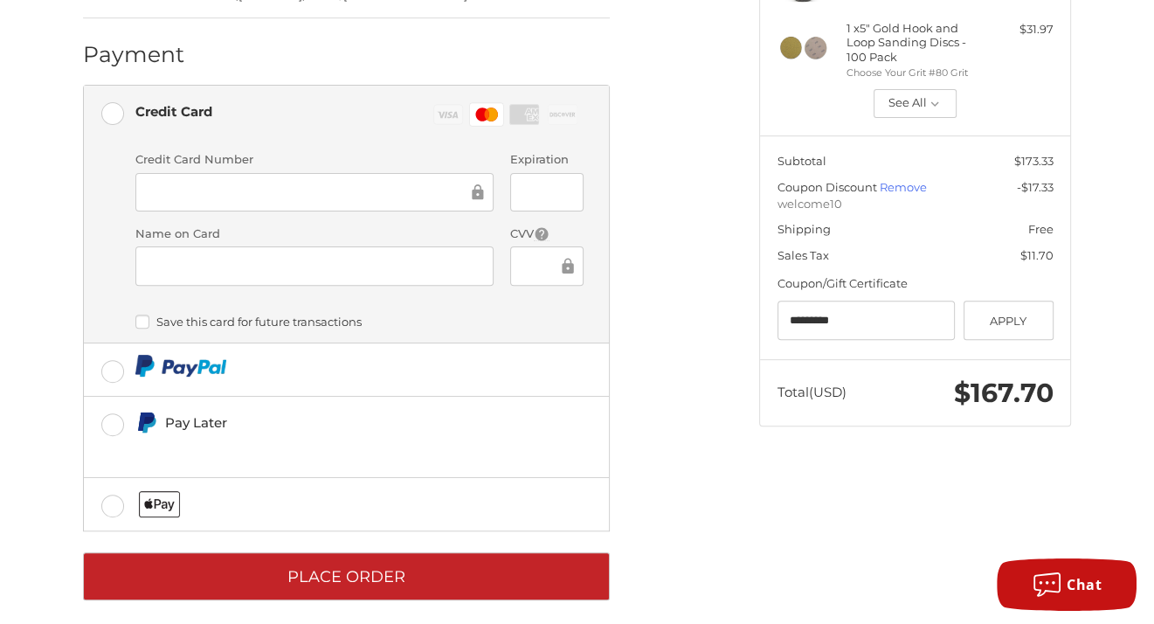
scroll to position [460, 0]
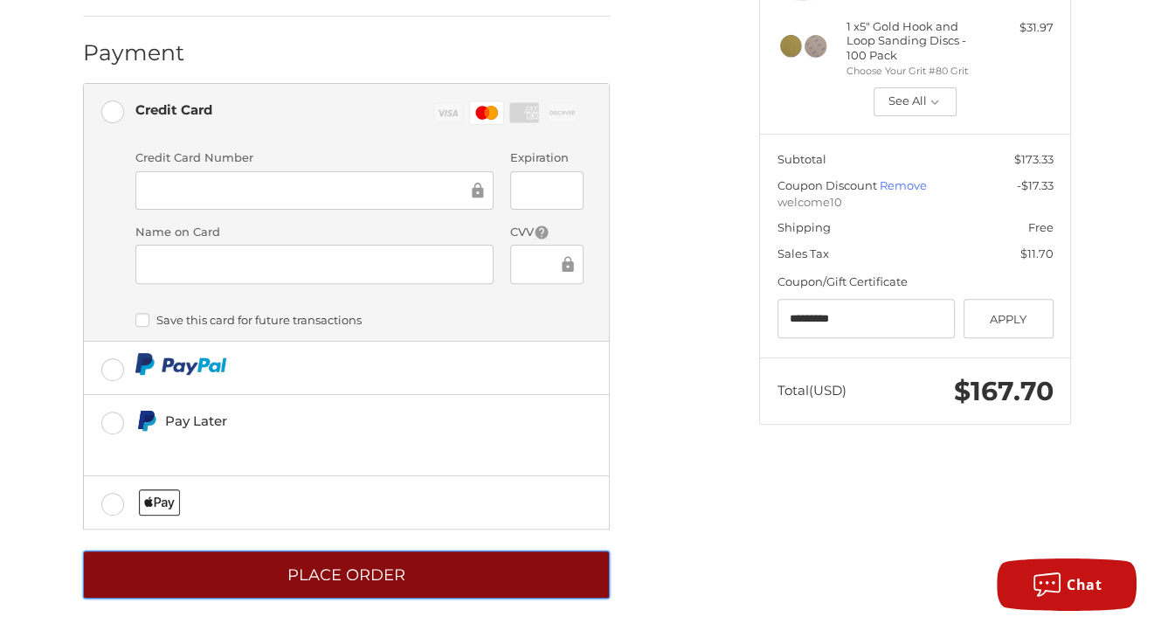
click at [452, 550] on button "Place Order" at bounding box center [346, 574] width 527 height 48
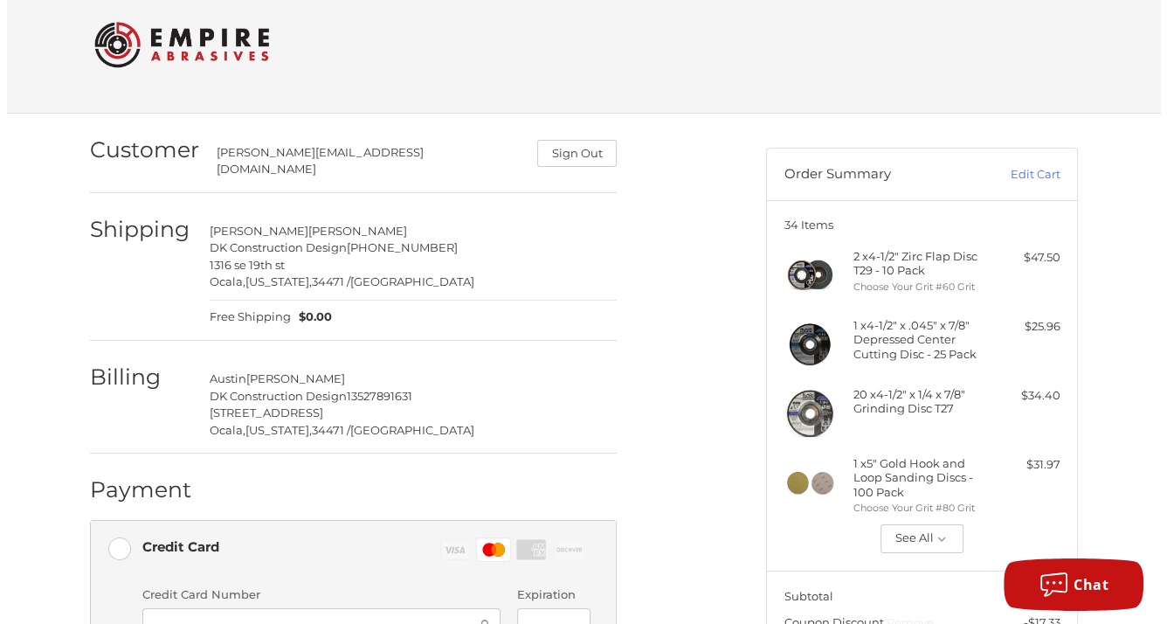
scroll to position [0, 0]
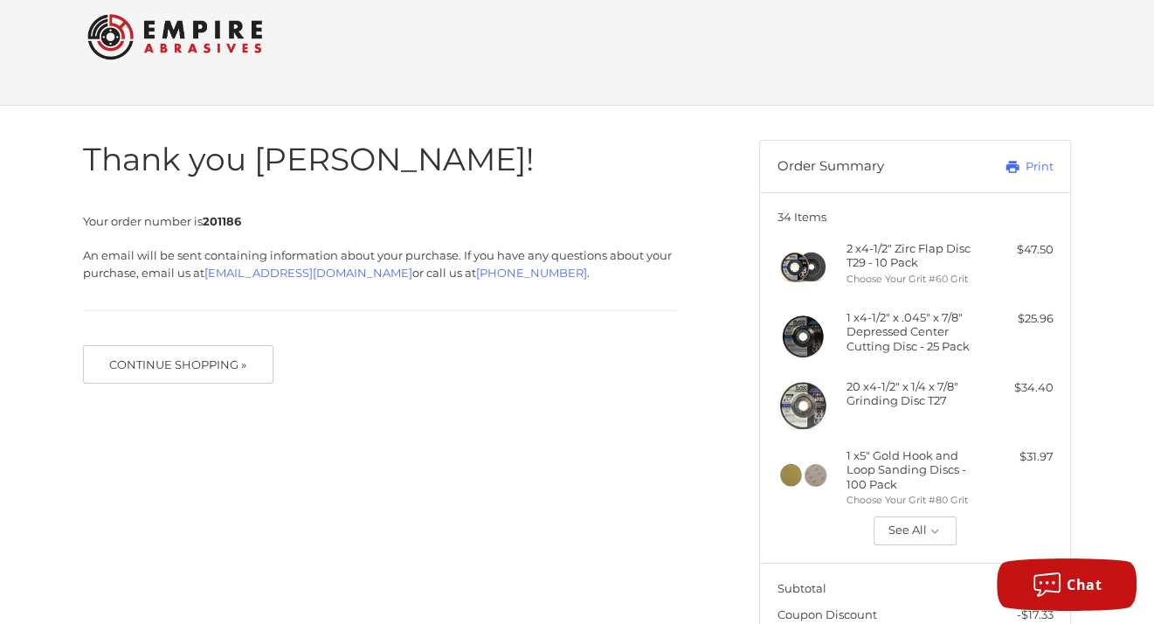
scroll to position [175, 0]
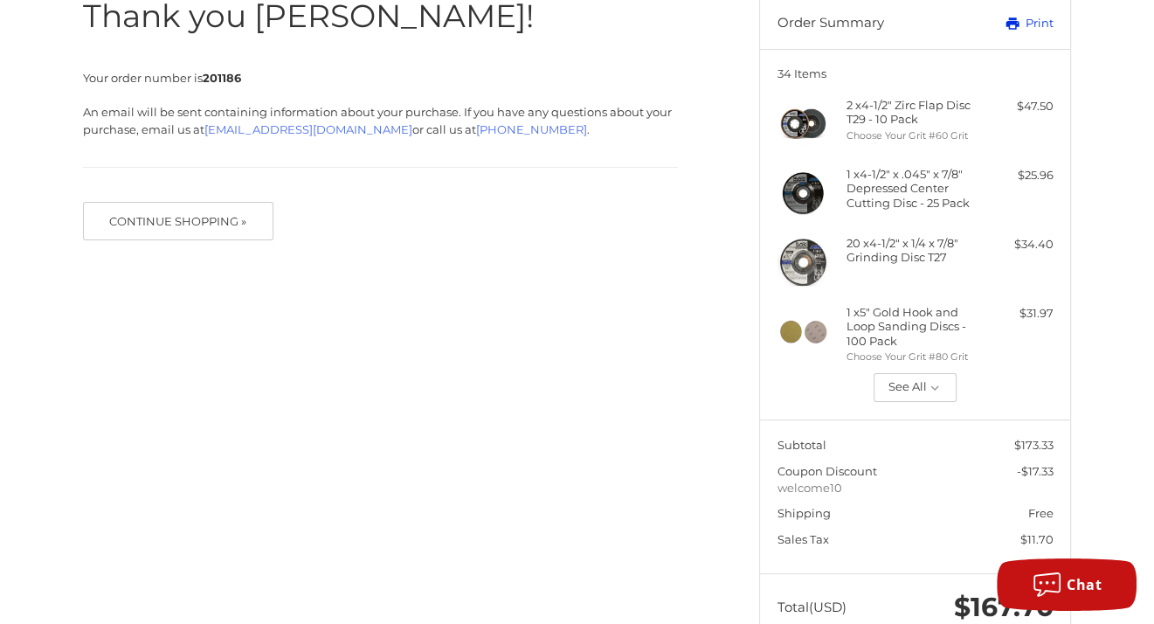
drag, startPoint x: 1019, startPoint y: 24, endPoint x: 224, endPoint y: 534, distance: 944.2
click at [1019, 24] on icon at bounding box center [1013, 24] width 16 height 16
click at [900, 390] on button "See All" at bounding box center [915, 388] width 83 height 30
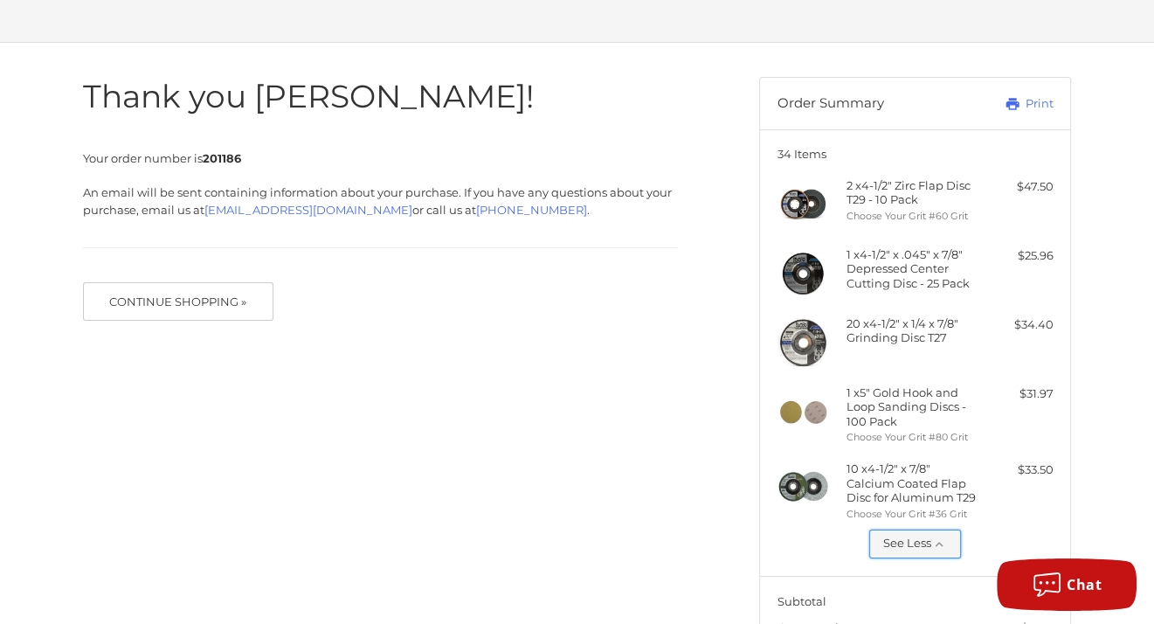
scroll to position [87, 0]
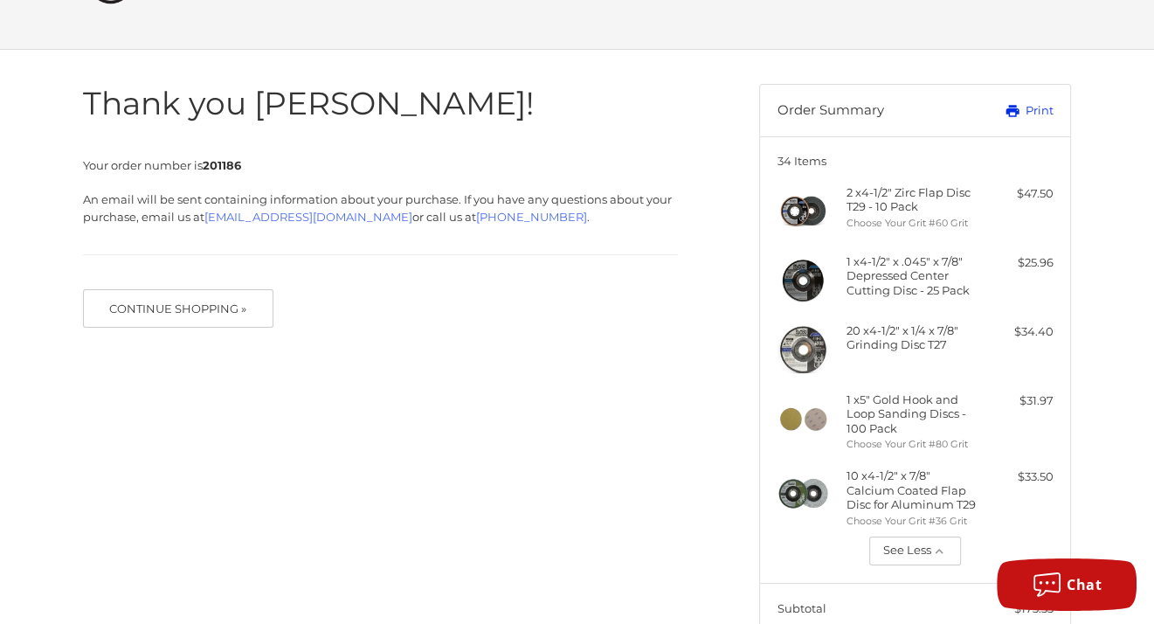
click at [1029, 107] on link "Print" at bounding box center [1009, 110] width 86 height 17
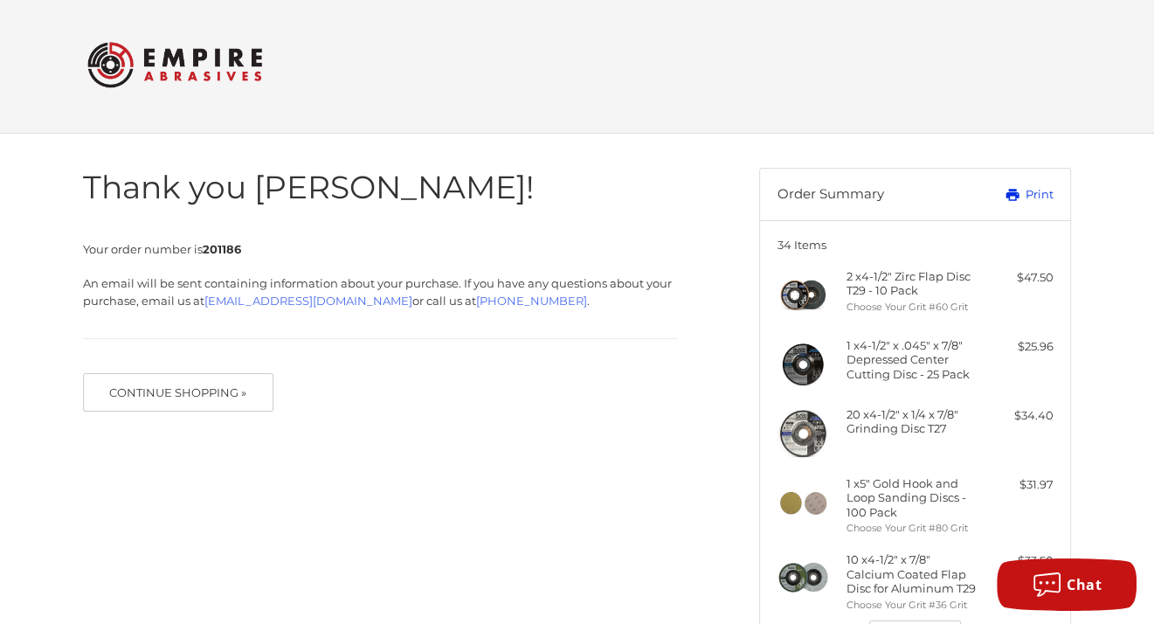
scroll to position [0, 0]
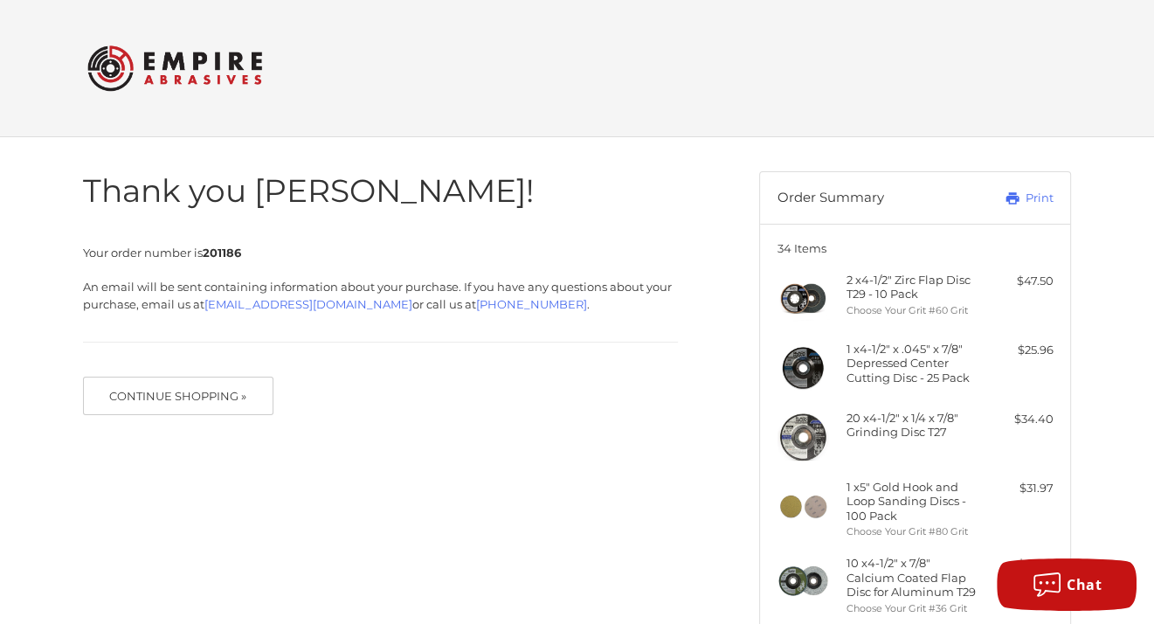
click at [868, 508] on h4 "1 x 5" Gold Hook and Loop Sanding Discs - 100 Pack" at bounding box center [914, 501] width 134 height 43
click at [893, 501] on h4 "1 x 5" Gold Hook and Loop Sanding Discs - 100 Pack" at bounding box center [914, 501] width 134 height 43
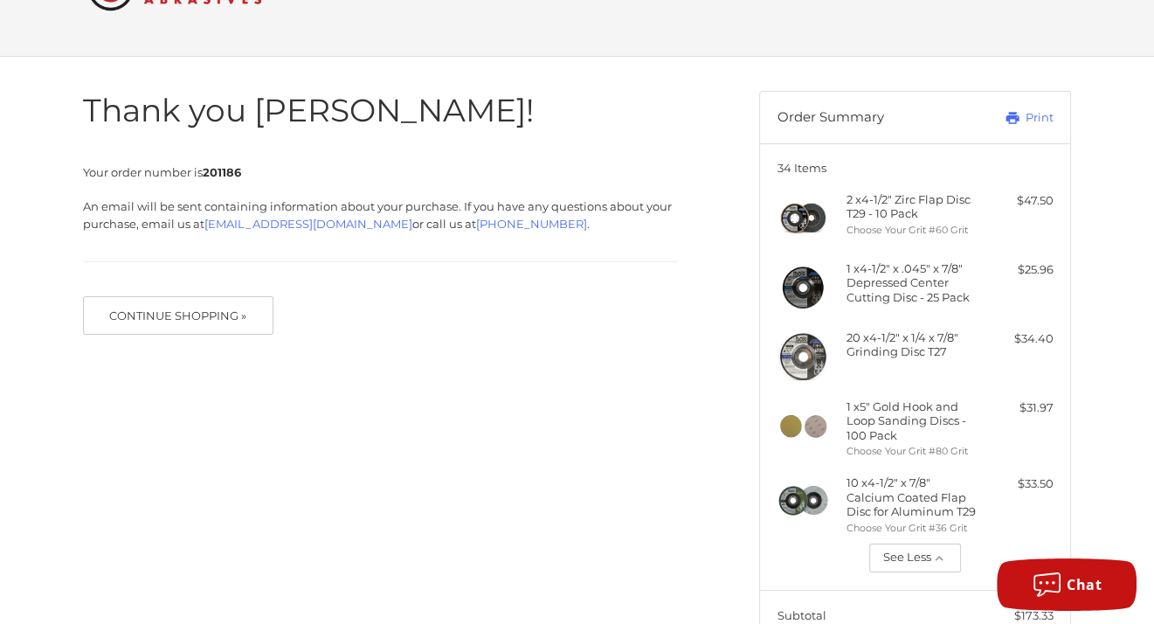
scroll to position [87, 0]
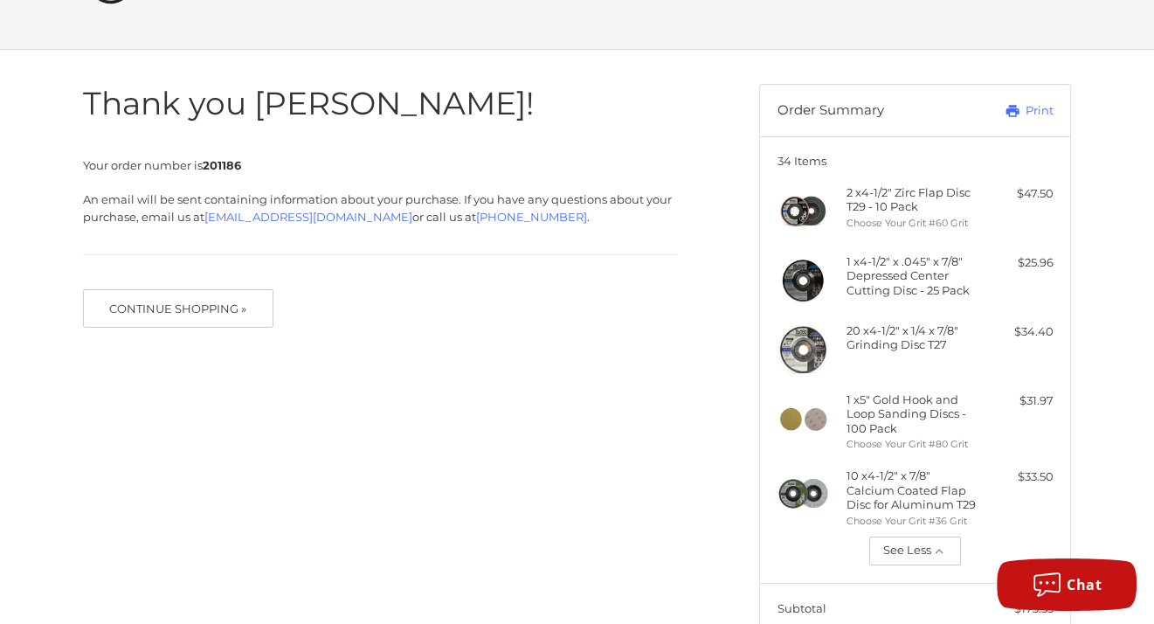
click at [886, 421] on h4 "1 x 5" Gold Hook and Loop Sanding Discs - 100 Pack" at bounding box center [914, 413] width 134 height 43
click at [910, 442] on li "Choose Your Grit #80 Grit" at bounding box center [914, 444] width 134 height 15
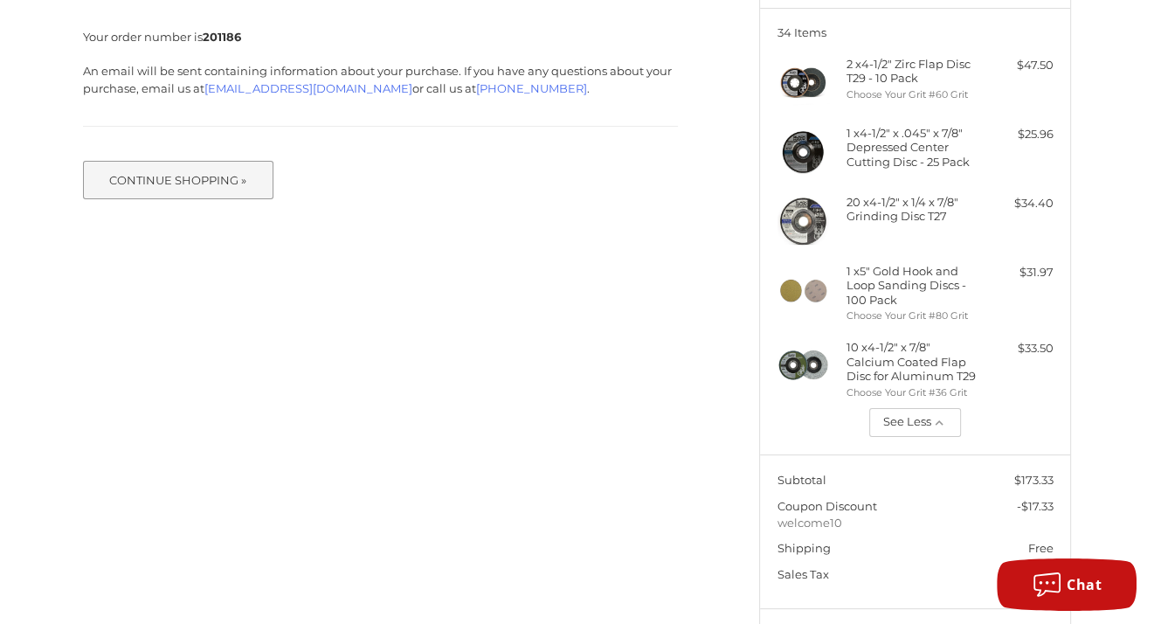
scroll to position [212, 0]
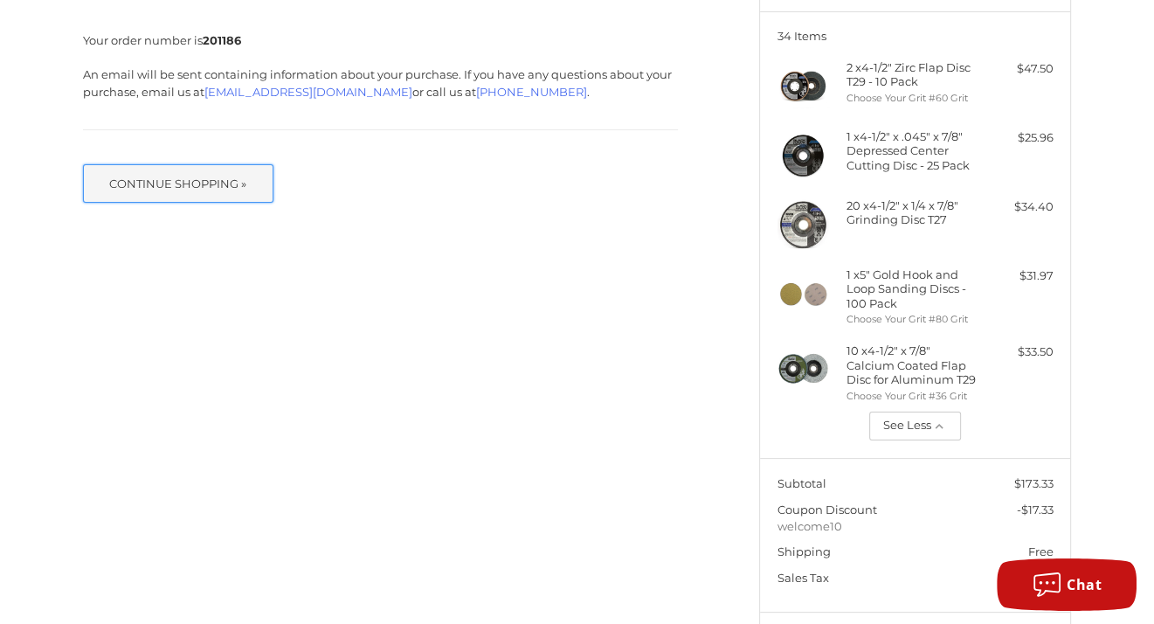
click at [229, 185] on button "Continue Shopping »" at bounding box center [178, 183] width 190 height 38
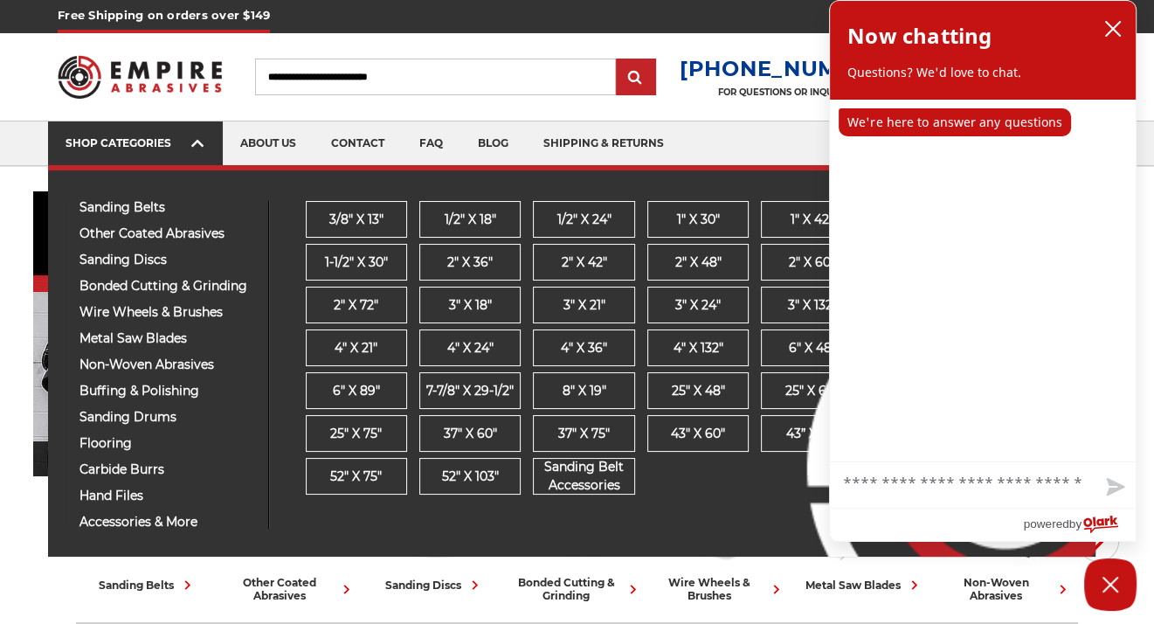
click at [168, 128] on link "SHOP CATEGORIES" at bounding box center [135, 143] width 175 height 45
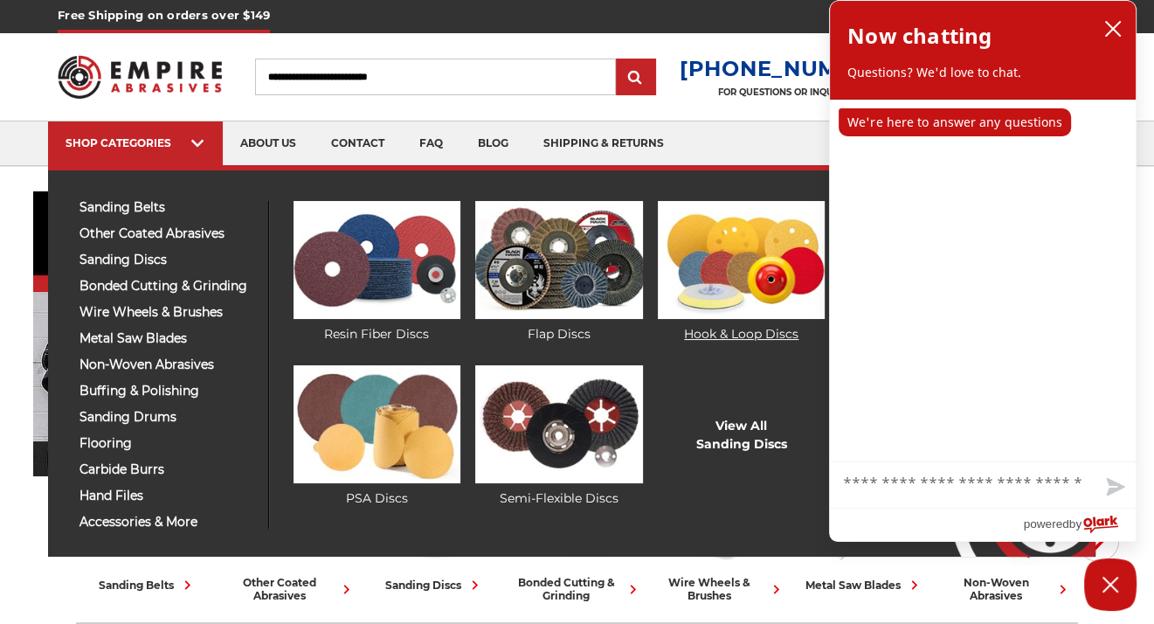
click at [729, 281] on img at bounding box center [741, 260] width 167 height 118
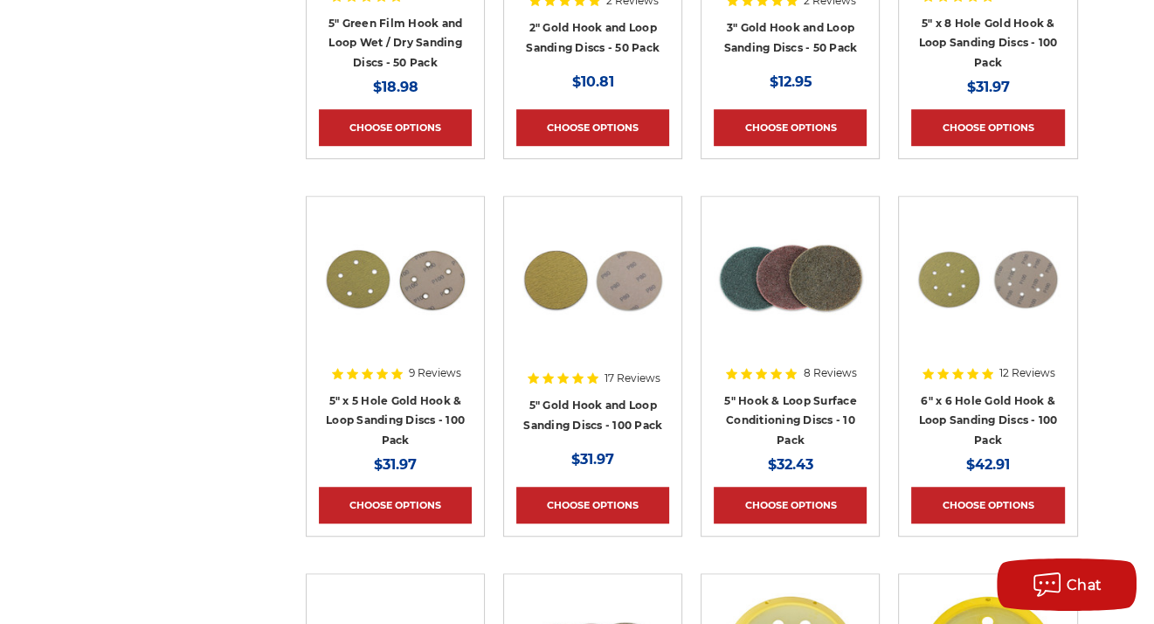
scroll to position [961, 0]
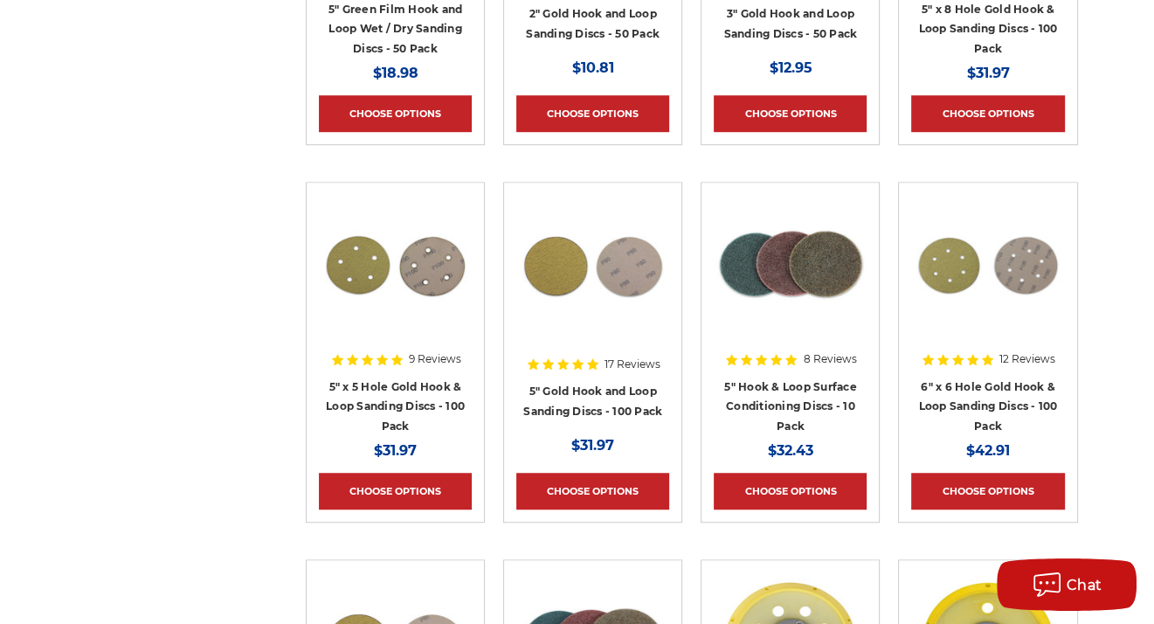
click at [578, 312] on img at bounding box center [592, 265] width 153 height 140
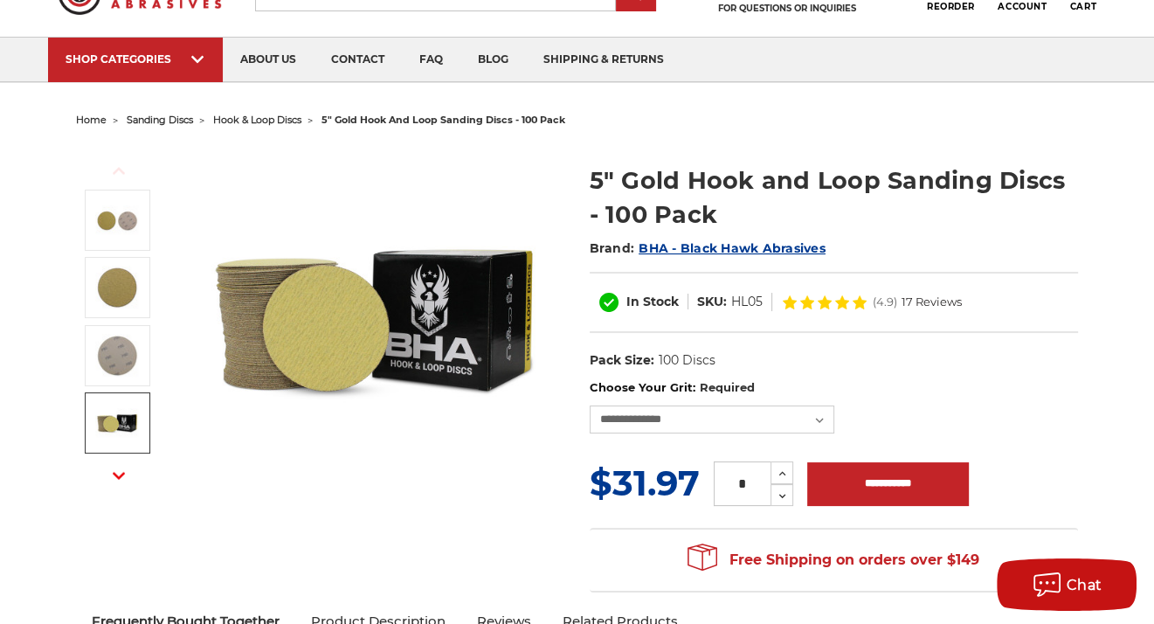
scroll to position [87, 0]
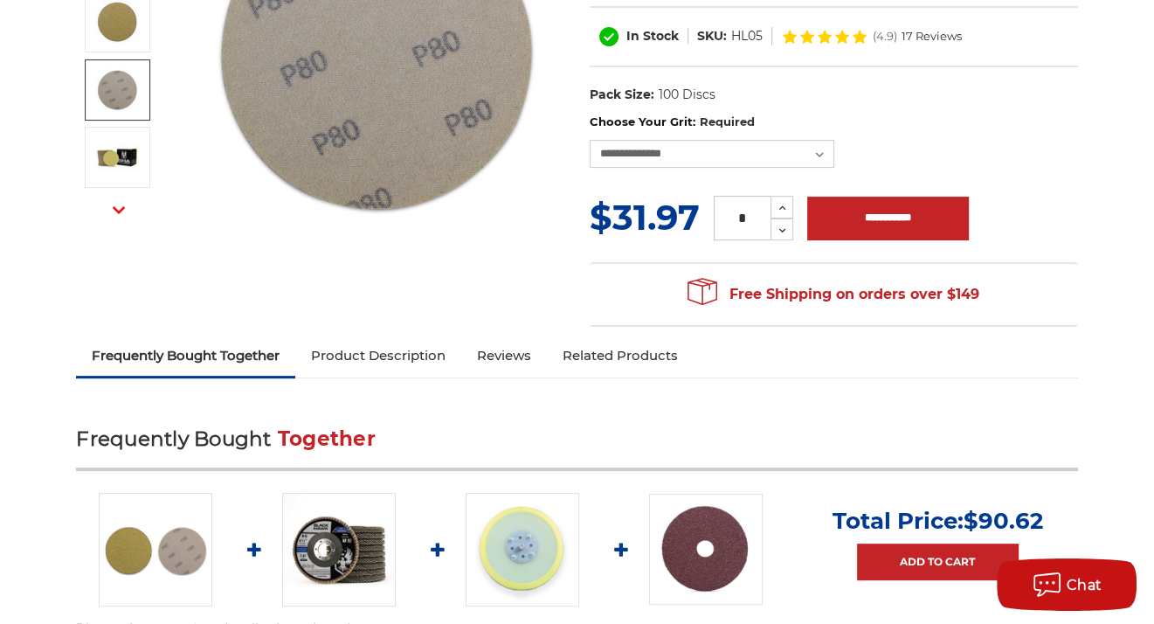
click at [365, 349] on link "Product Description" at bounding box center [378, 355] width 166 height 38
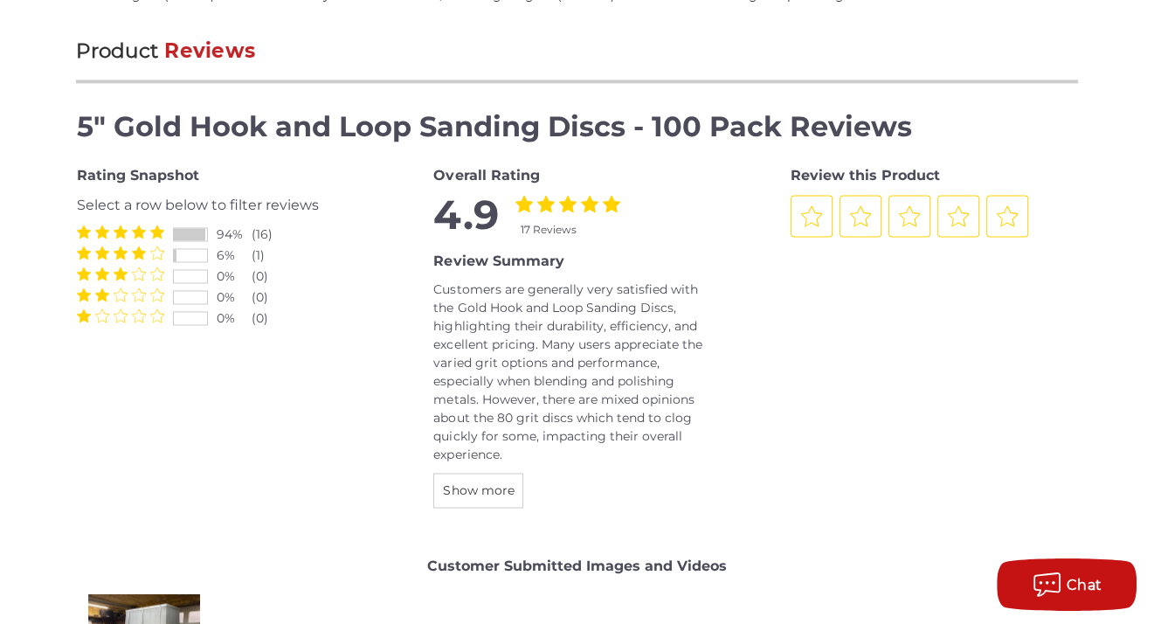
scroll to position [2266, 0]
click at [477, 481] on span "Show more" at bounding box center [478, 489] width 71 height 16
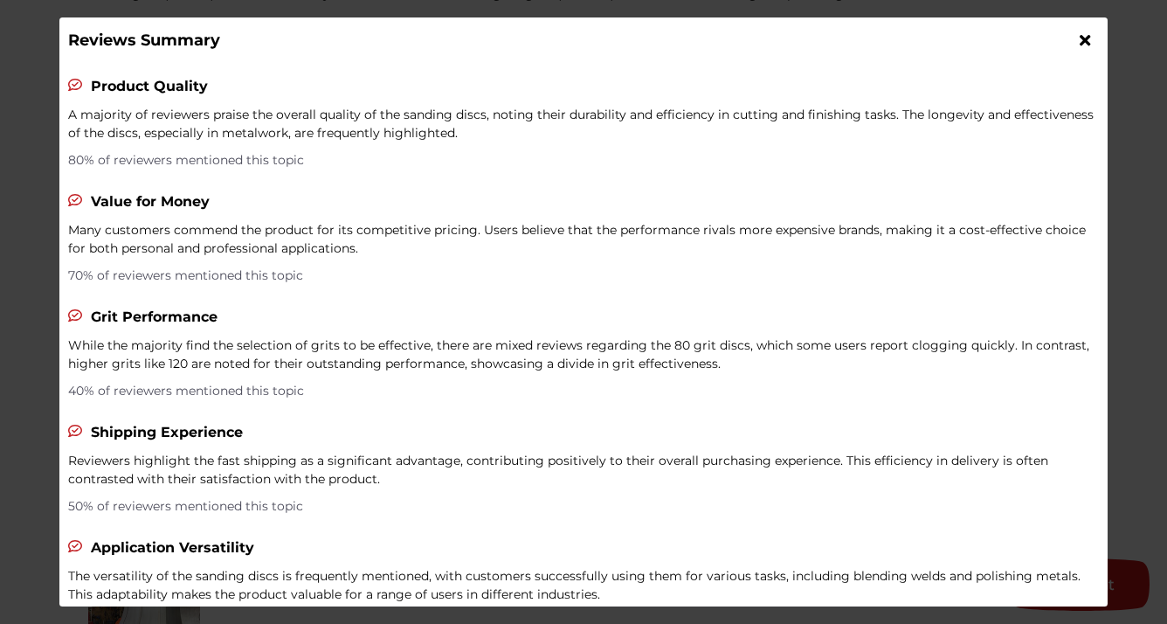
click at [1080, 40] on icon at bounding box center [1085, 40] width 10 height 16
